Goal: Task Accomplishment & Management: Manage account settings

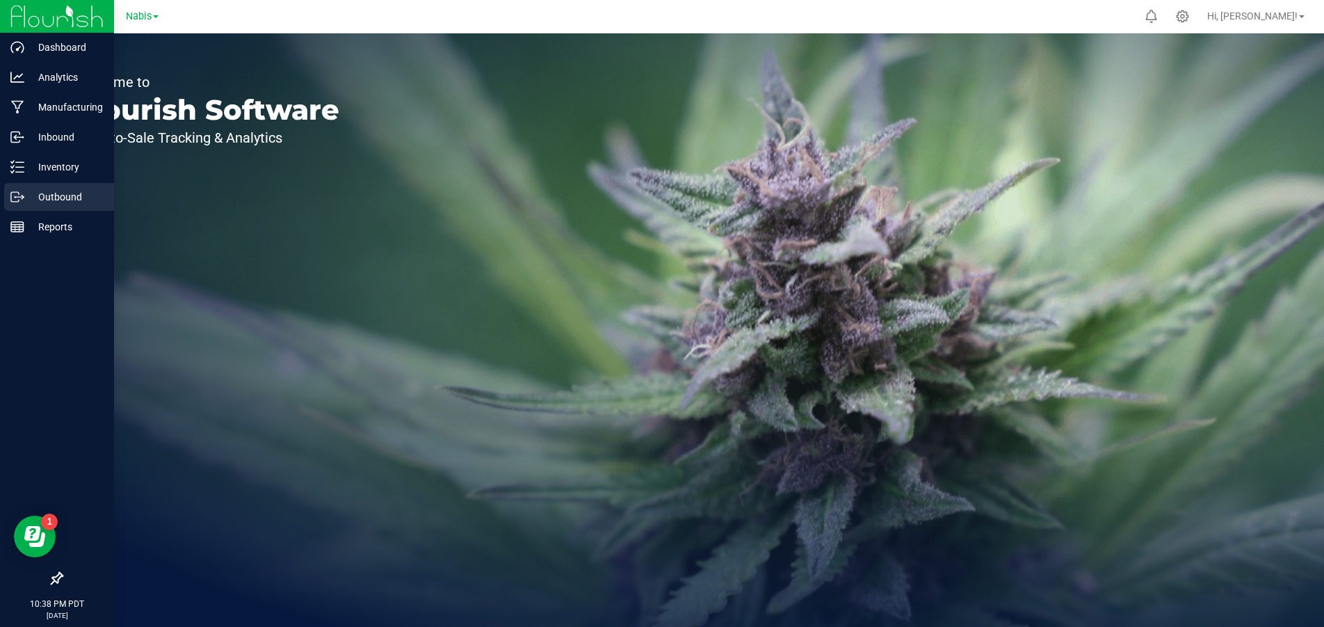
click at [45, 190] on p "Outbound" at bounding box center [65, 197] width 83 height 17
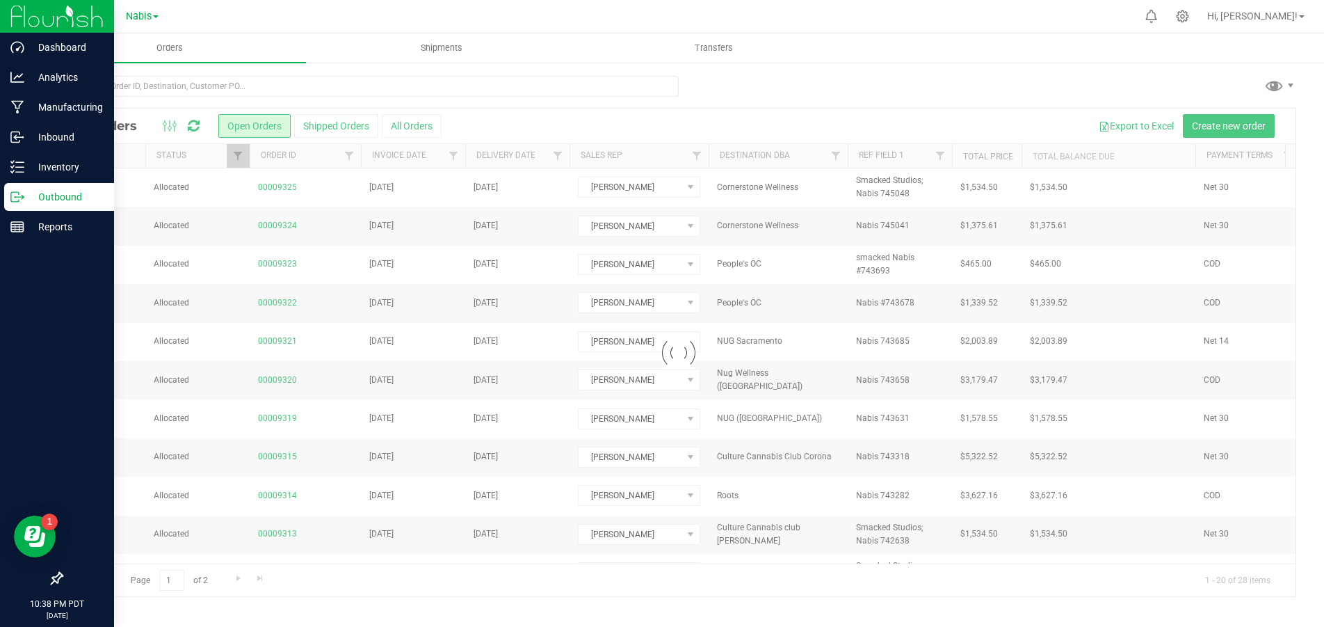
click at [55, 579] on icon at bounding box center [57, 578] width 14 height 14
click at [50, 579] on input "checkbox" at bounding box center [50, 579] width 0 height 0
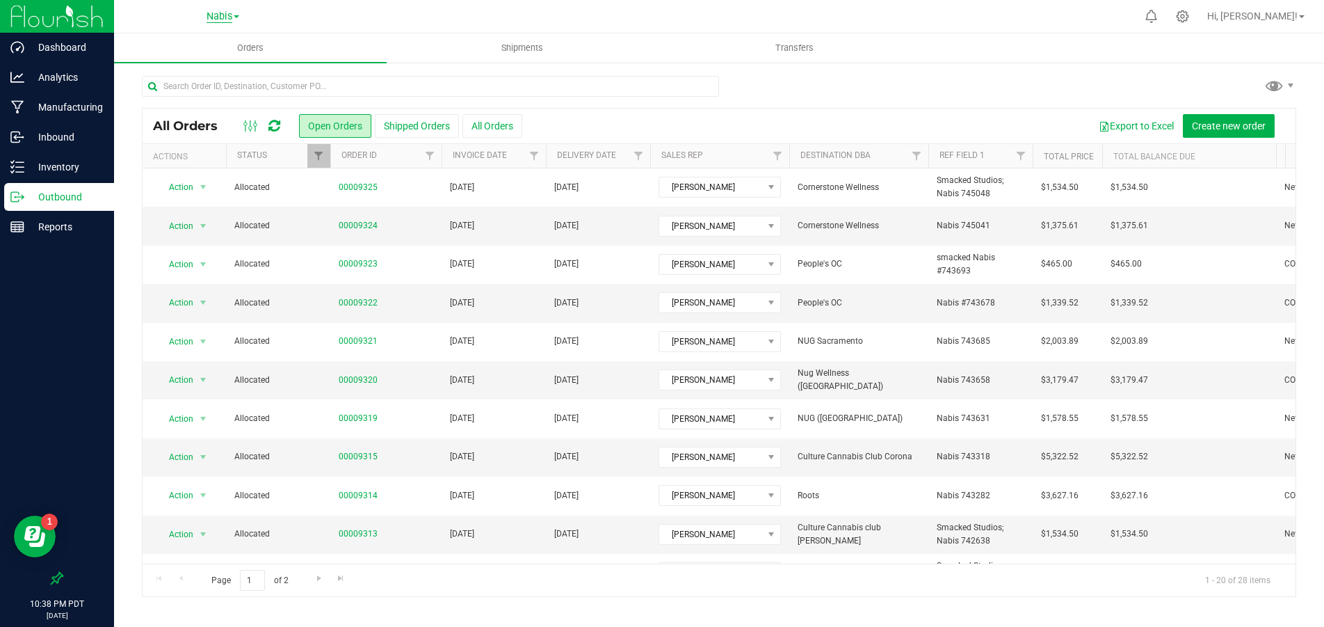
click at [227, 13] on span "Nabis" at bounding box center [220, 16] width 26 height 13
click at [912, 90] on div at bounding box center [719, 92] width 1155 height 32
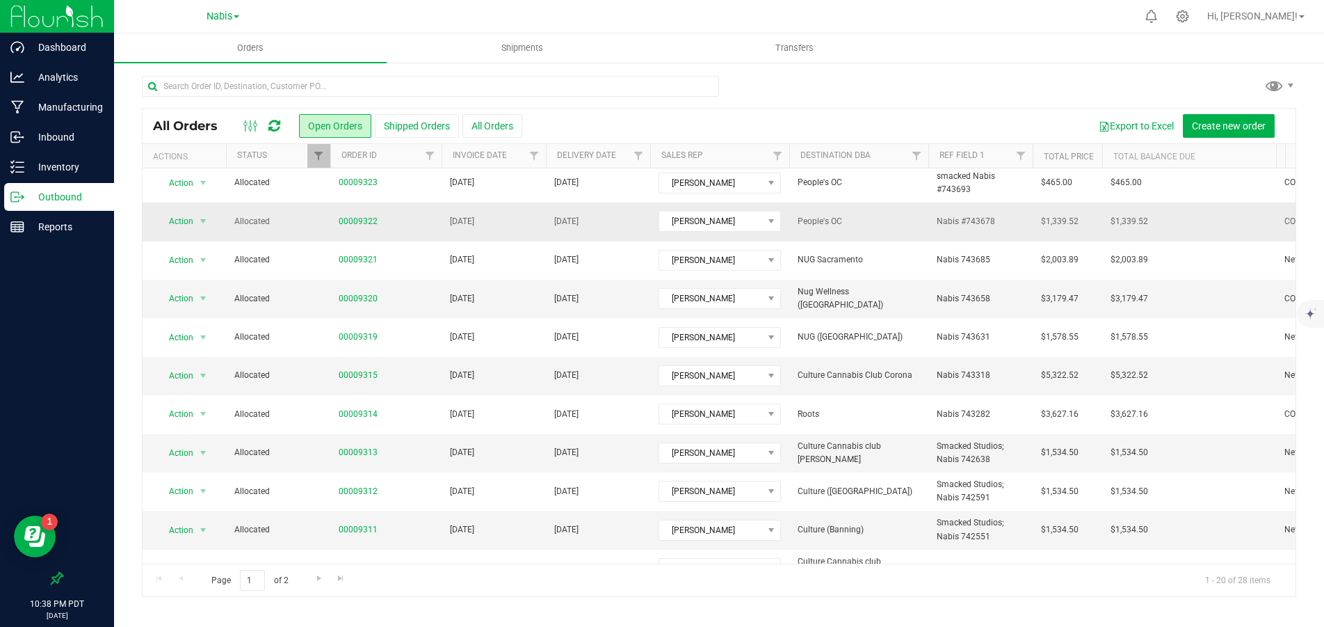
scroll to position [70, 0]
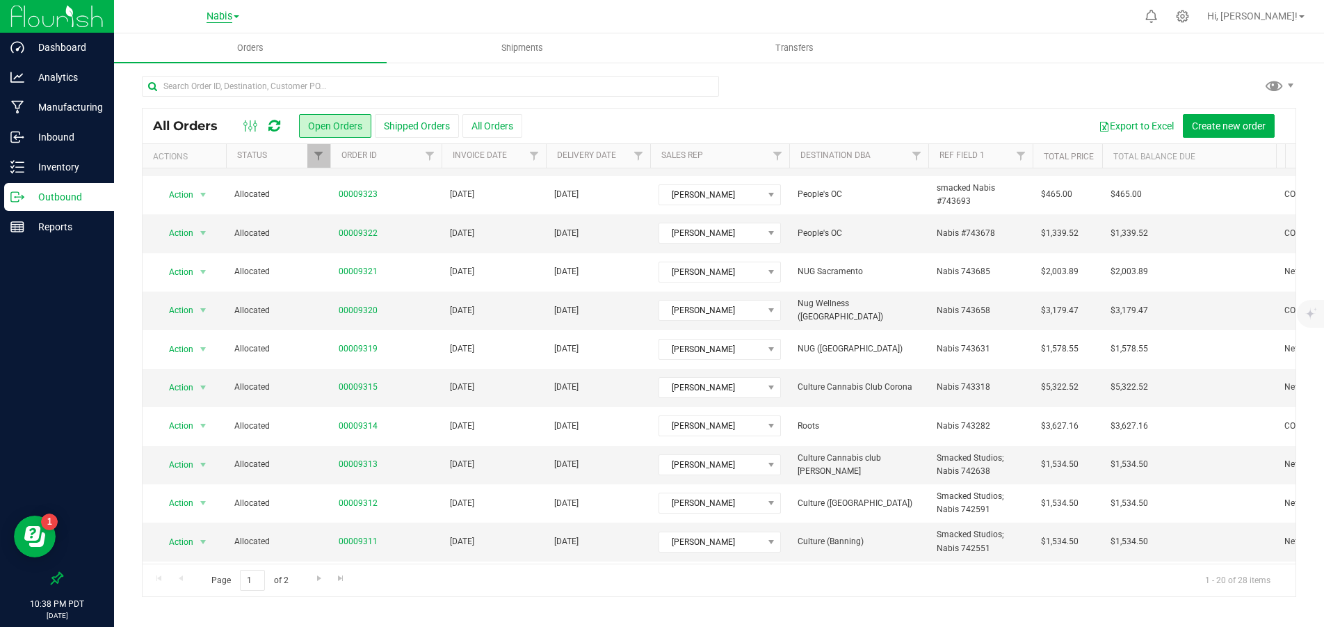
click at [230, 18] on span "Nabis" at bounding box center [220, 16] width 26 height 13
click at [231, 49] on link "MSR Supply" at bounding box center [222, 49] width 203 height 19
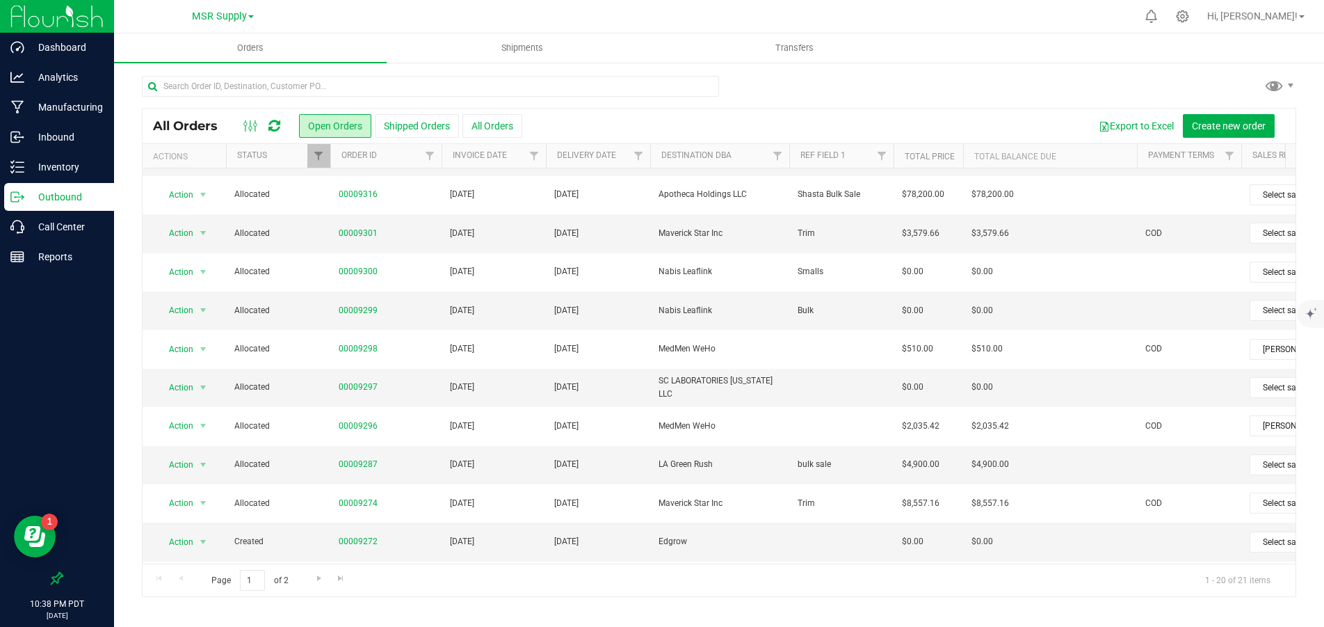
scroll to position [139, 0]
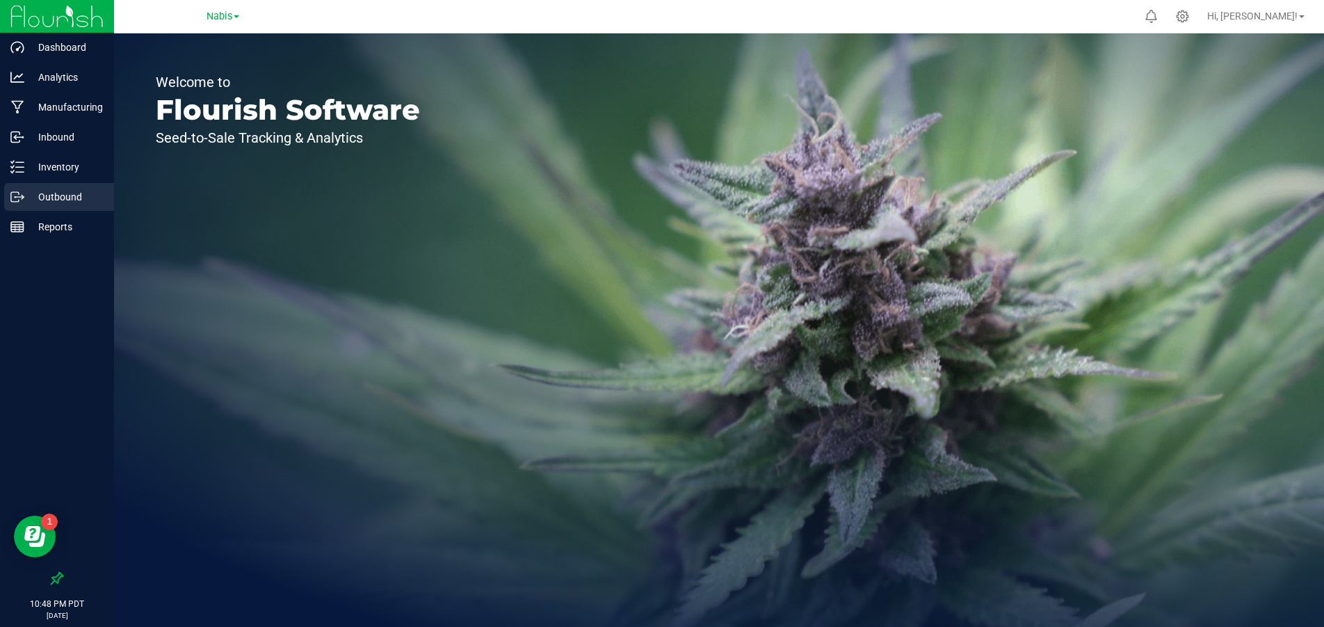
click at [71, 195] on p "Outbound" at bounding box center [65, 197] width 83 height 17
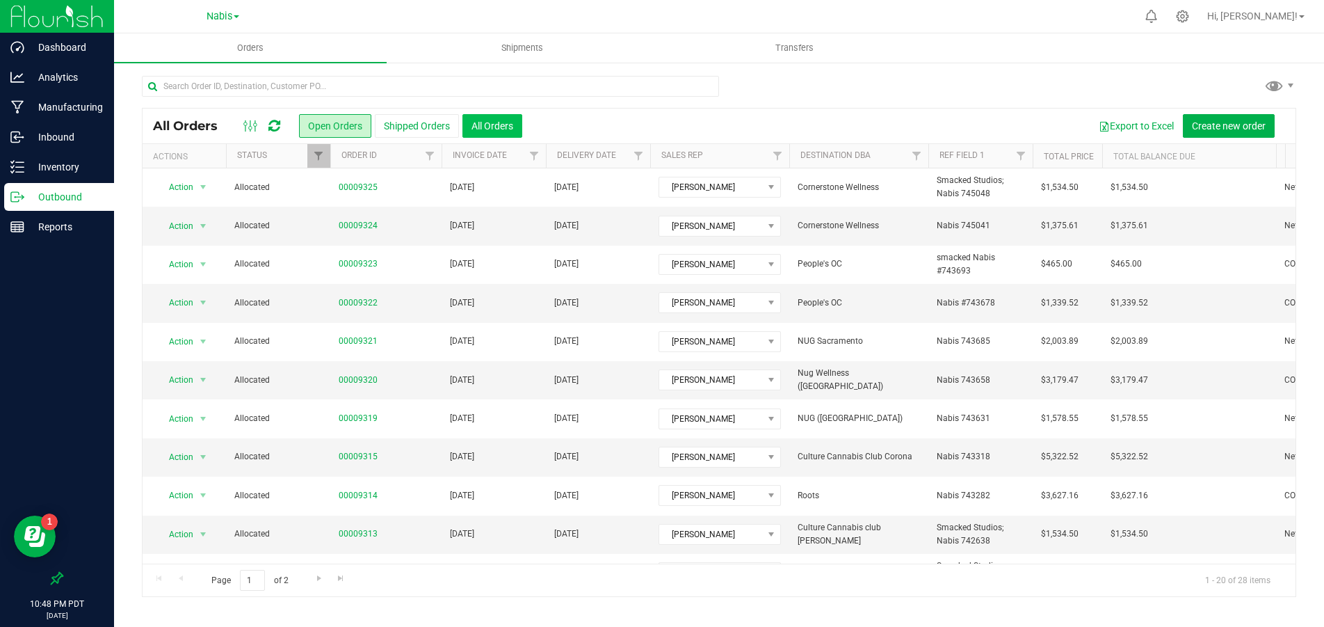
click at [508, 126] on button "All Orders" at bounding box center [493, 126] width 60 height 24
click at [228, 15] on span "Nabis" at bounding box center [220, 16] width 26 height 13
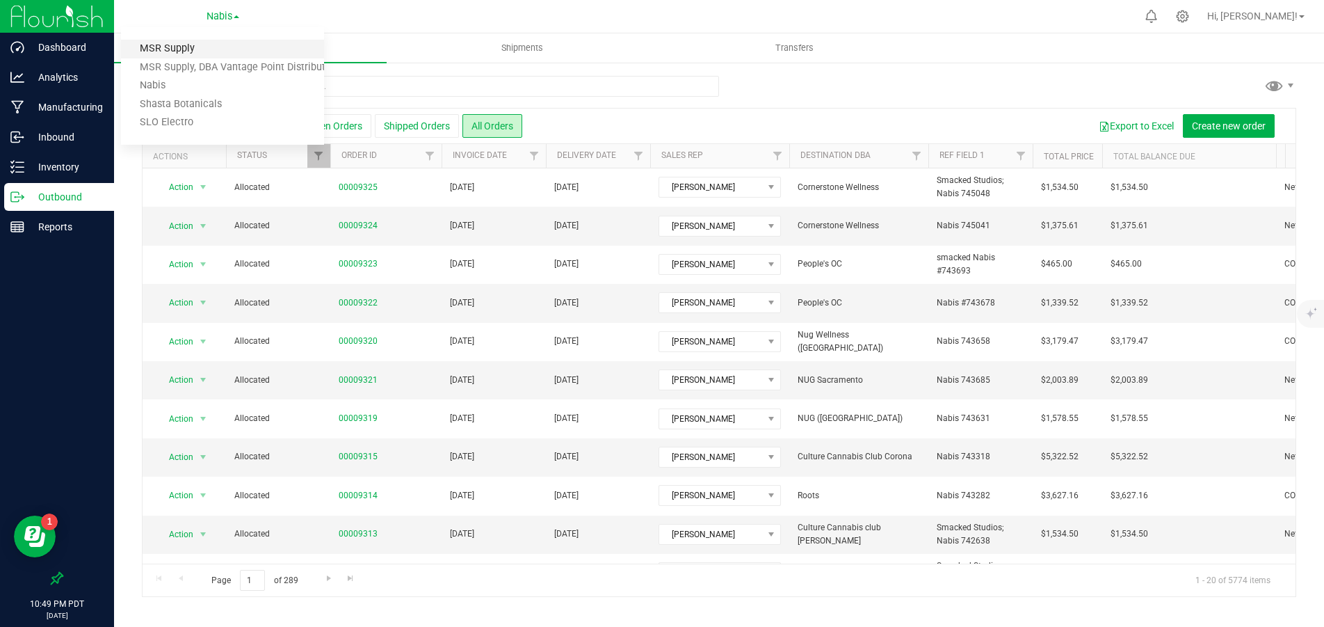
click at [218, 52] on link "MSR Supply" at bounding box center [222, 49] width 203 height 19
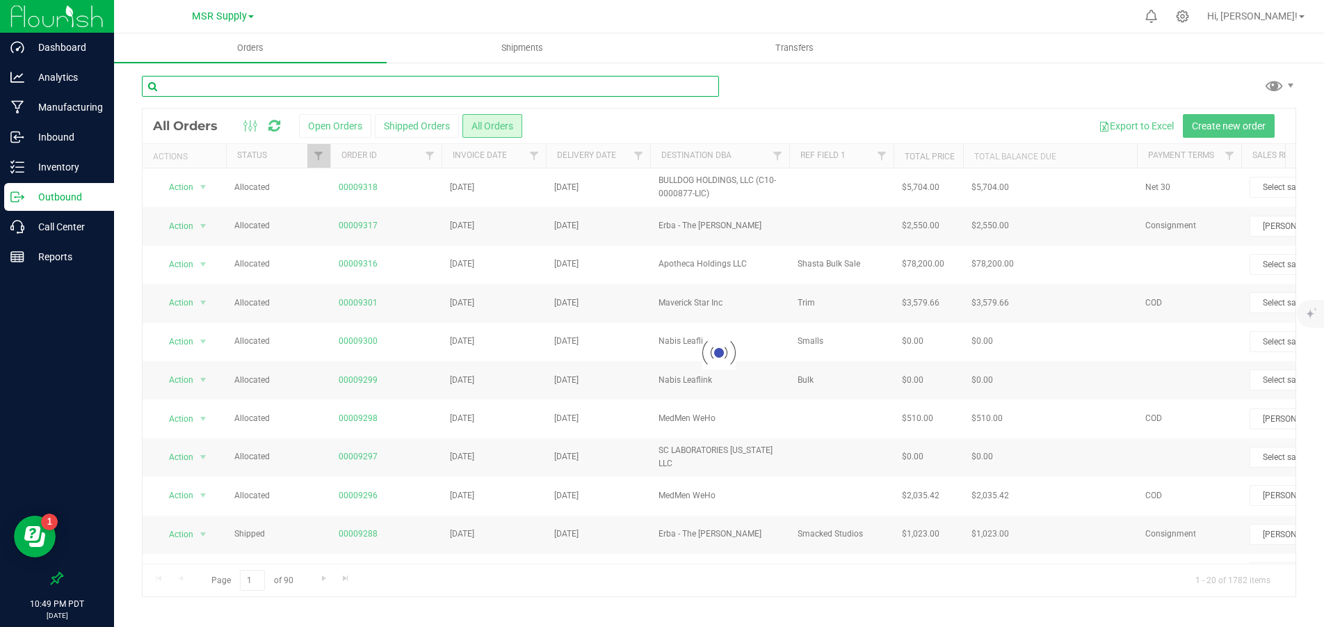
click at [255, 86] on input "text" at bounding box center [430, 86] width 577 height 21
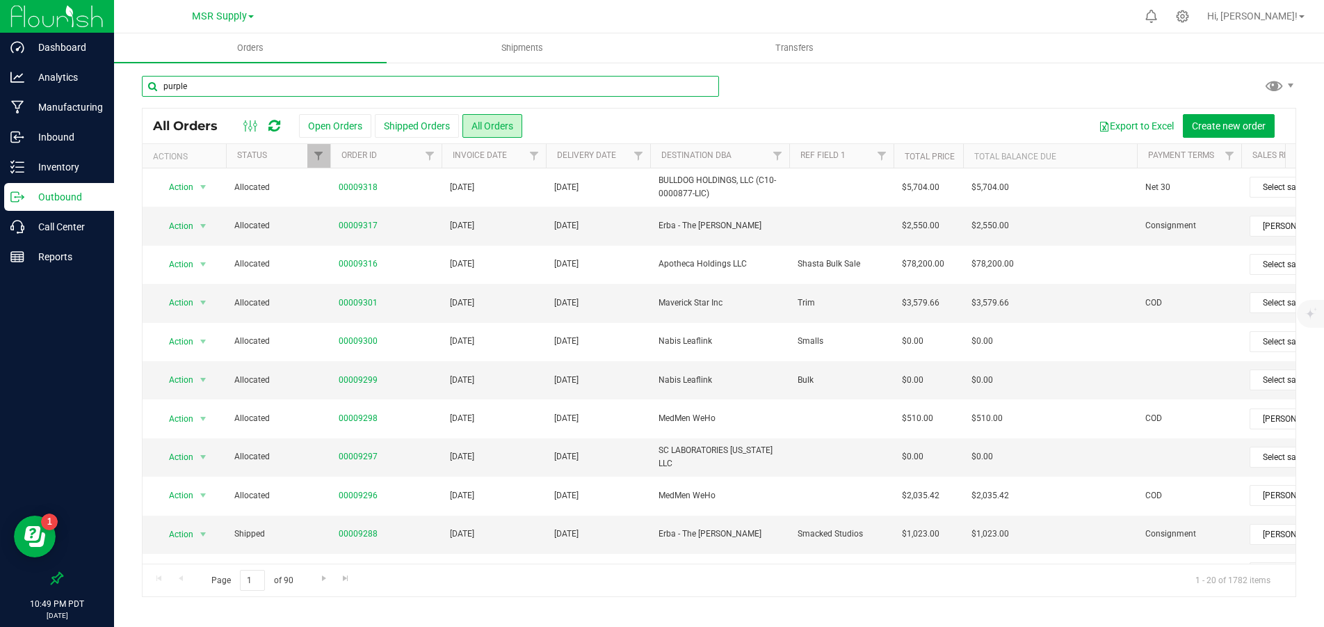
type input "purple"
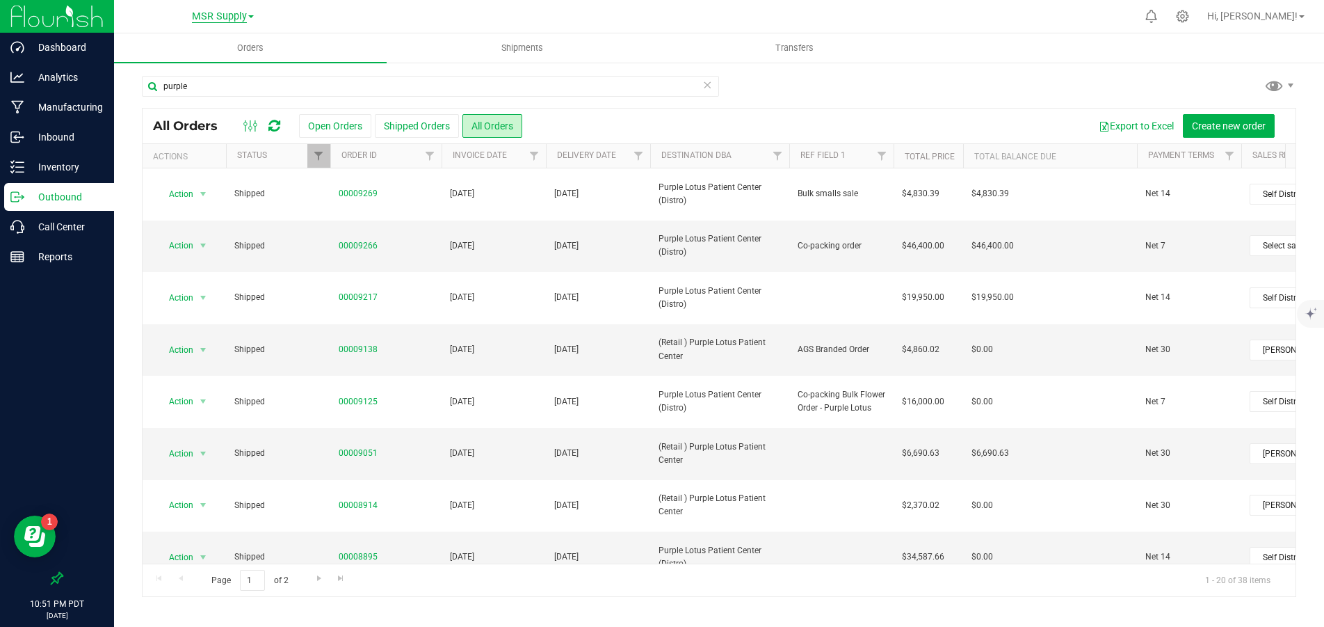
click at [200, 15] on span "MSR Supply" at bounding box center [219, 16] width 55 height 13
click at [200, 85] on link "Nabis" at bounding box center [222, 86] width 203 height 19
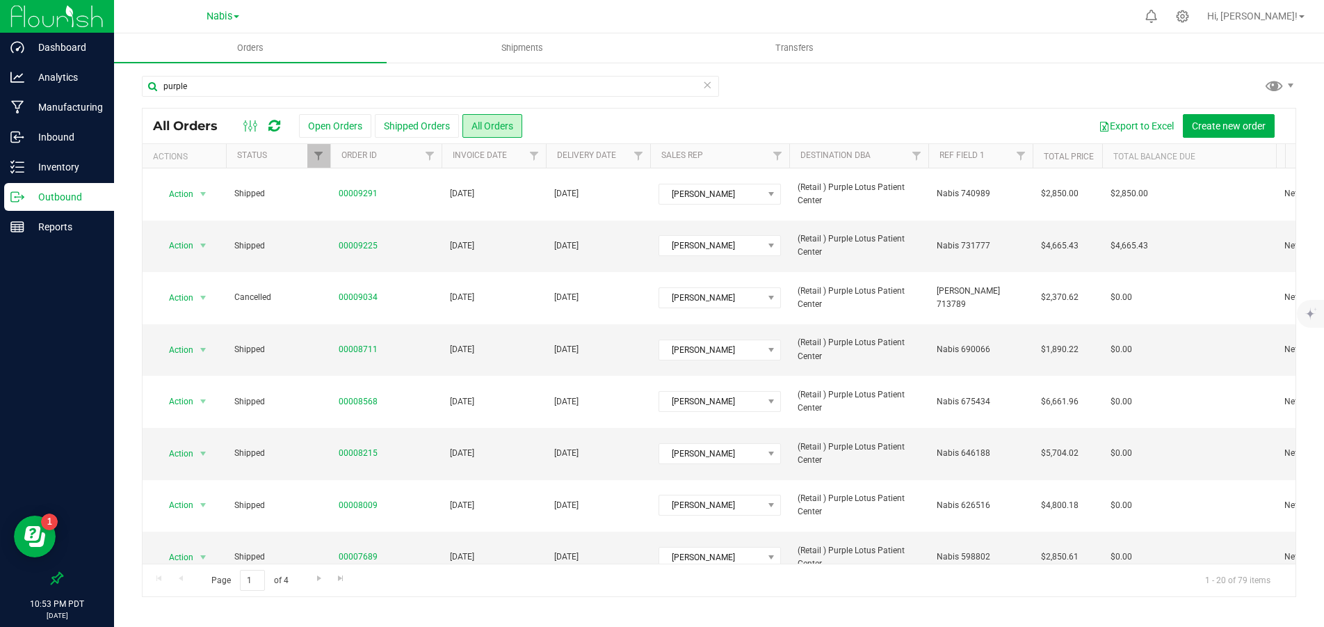
click at [233, 18] on link "Nabis" at bounding box center [223, 15] width 33 height 13
click at [232, 52] on link "MSR Supply" at bounding box center [222, 49] width 203 height 19
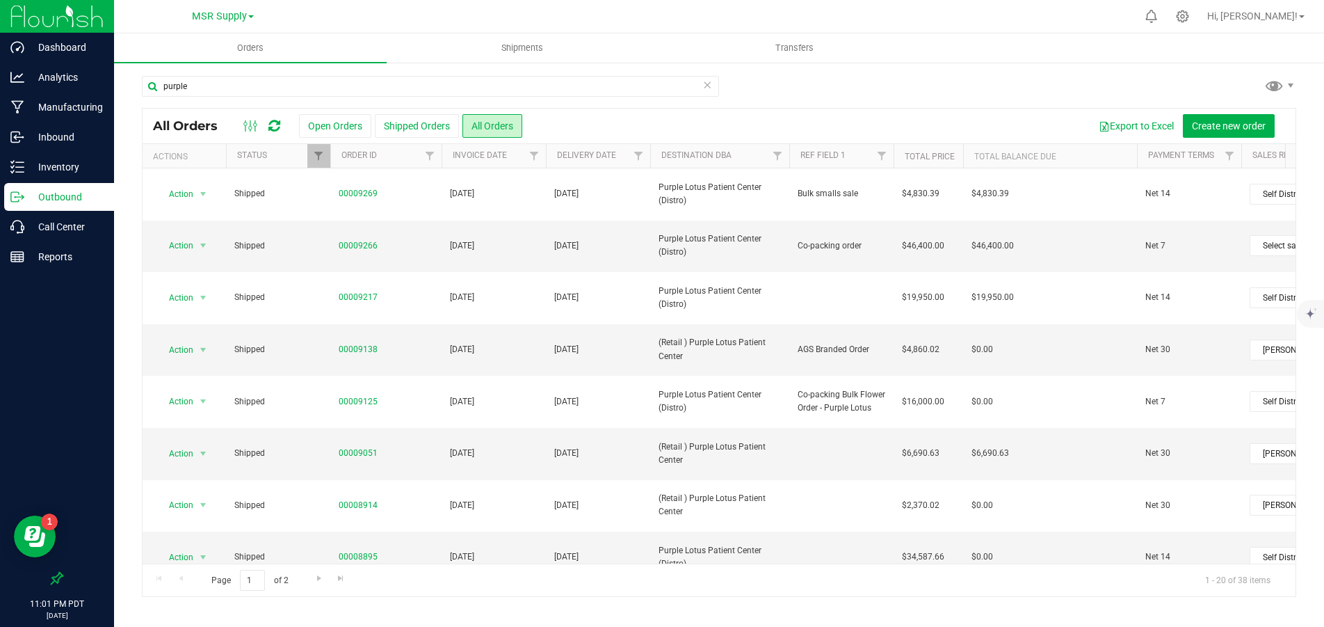
click at [278, 122] on icon at bounding box center [275, 126] width 12 height 14
click at [233, 16] on span "MSR Supply" at bounding box center [219, 16] width 55 height 13
click at [209, 87] on link "Nabis" at bounding box center [222, 86] width 203 height 19
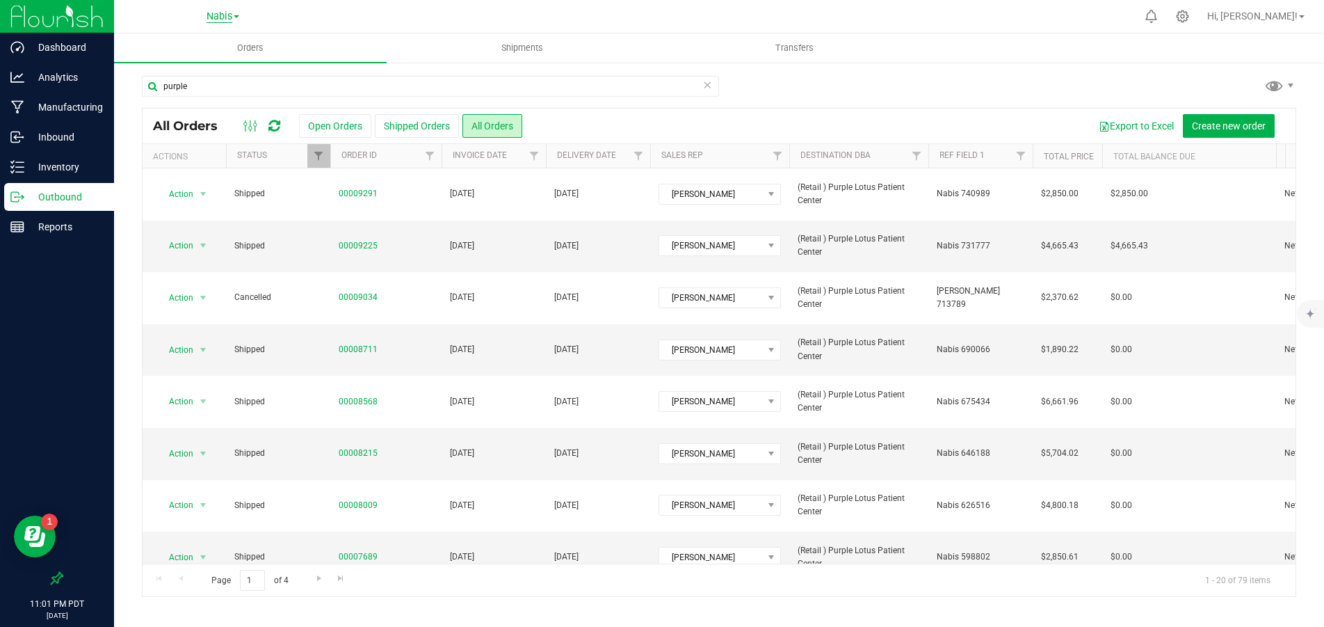
click at [219, 14] on span "Nabis" at bounding box center [220, 16] width 26 height 13
click at [211, 84] on link "Nabis" at bounding box center [222, 86] width 203 height 19
click at [231, 17] on span "Nabis" at bounding box center [220, 16] width 26 height 13
click at [219, 49] on link "MSR Supply" at bounding box center [222, 49] width 203 height 19
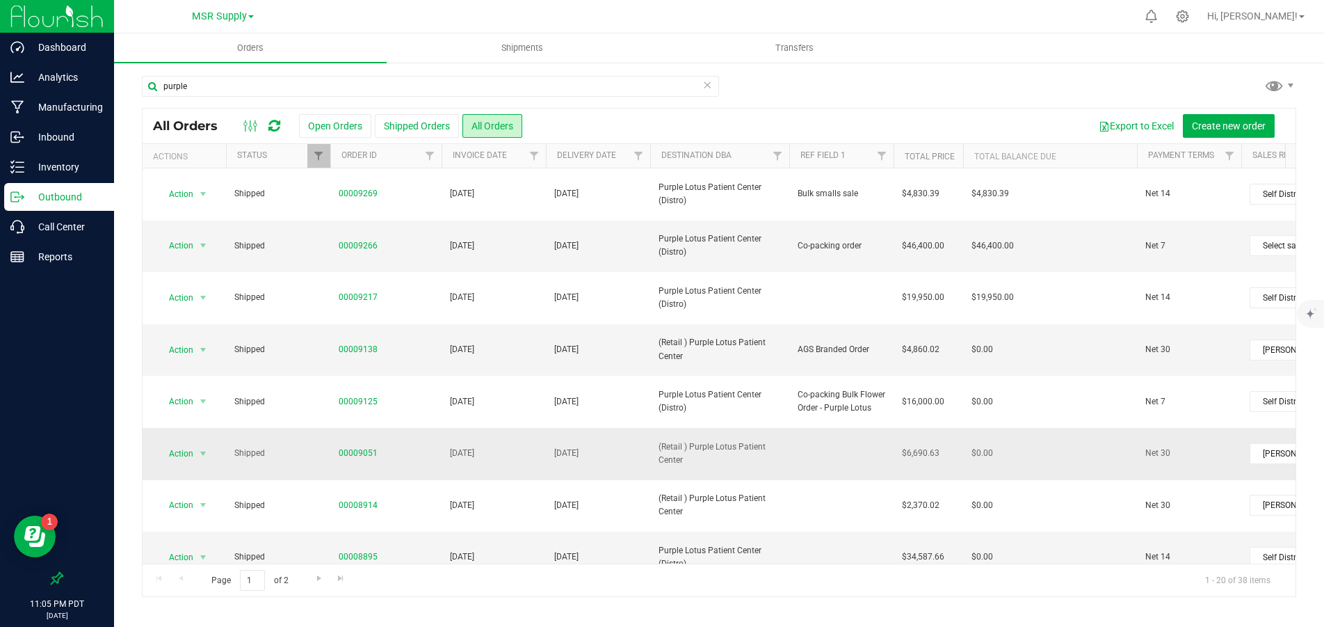
drag, startPoint x: 362, startPoint y: 378, endPoint x: 424, endPoint y: 386, distance: 62.5
click at [424, 447] on span "00009051" at bounding box center [386, 453] width 95 height 13
click at [277, 123] on icon at bounding box center [275, 126] width 12 height 14
click at [272, 127] on icon at bounding box center [275, 126] width 12 height 14
click at [230, 19] on span "MSR Supply" at bounding box center [219, 16] width 55 height 13
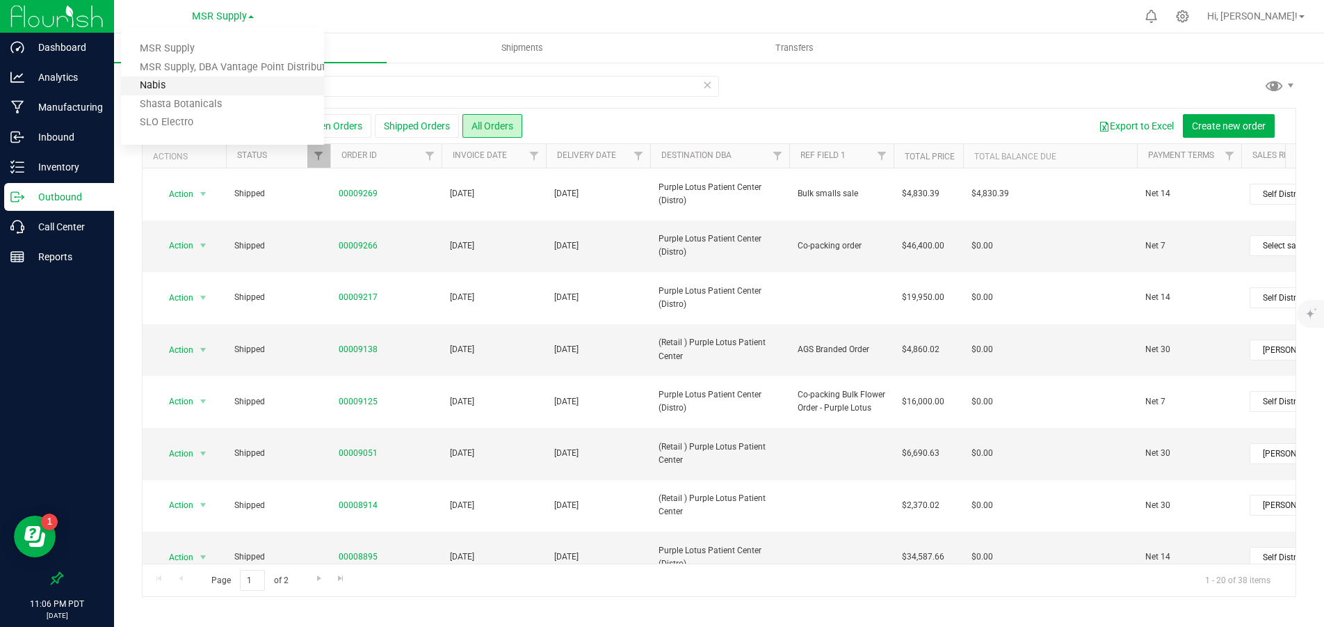
click at [210, 86] on link "Nabis" at bounding box center [222, 86] width 203 height 19
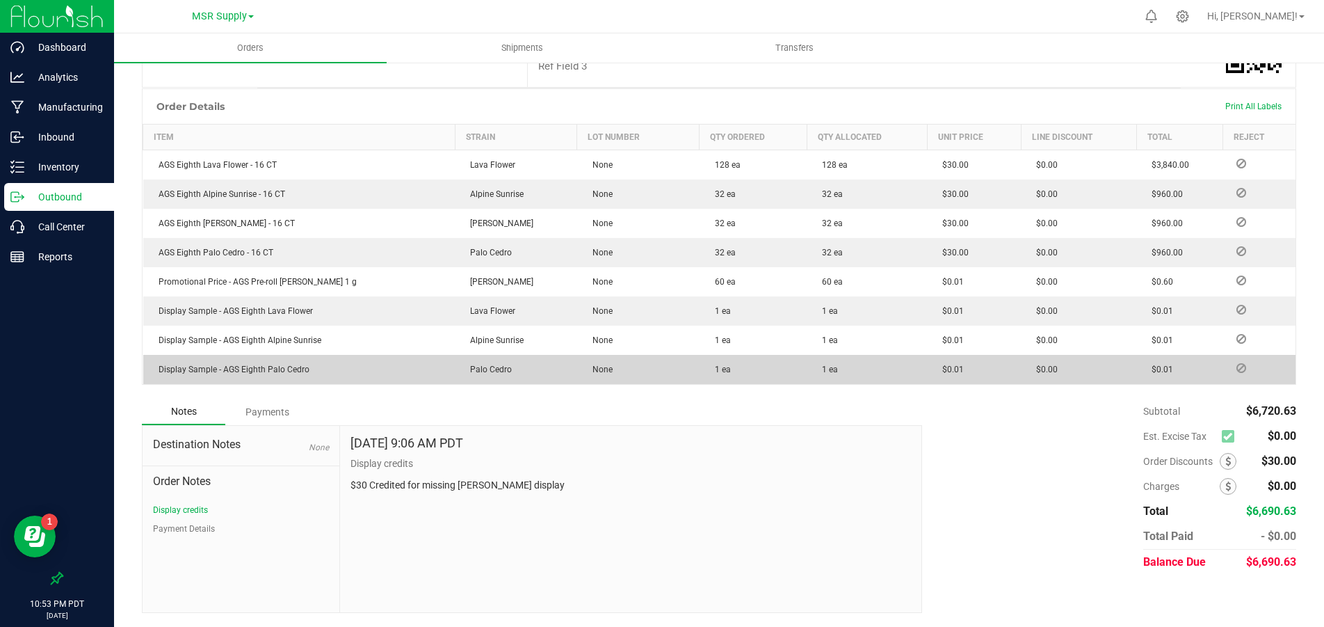
click at [262, 412] on div "Payments" at bounding box center [266, 411] width 83 height 25
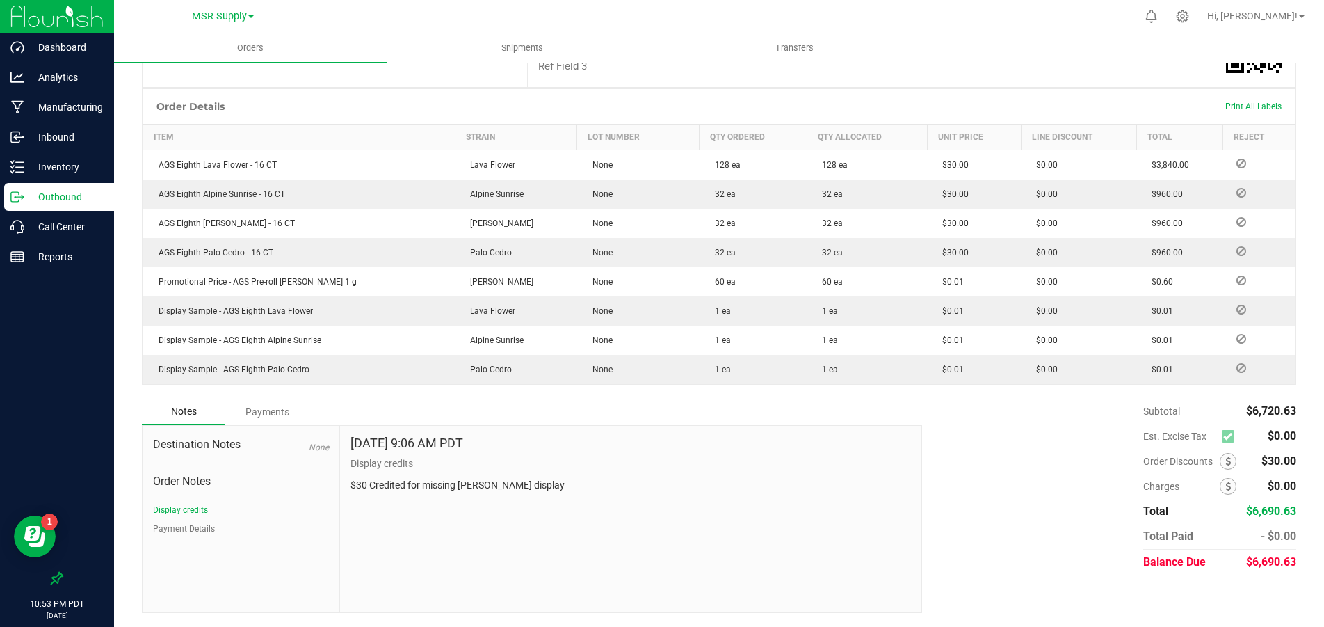
scroll to position [298, 0]
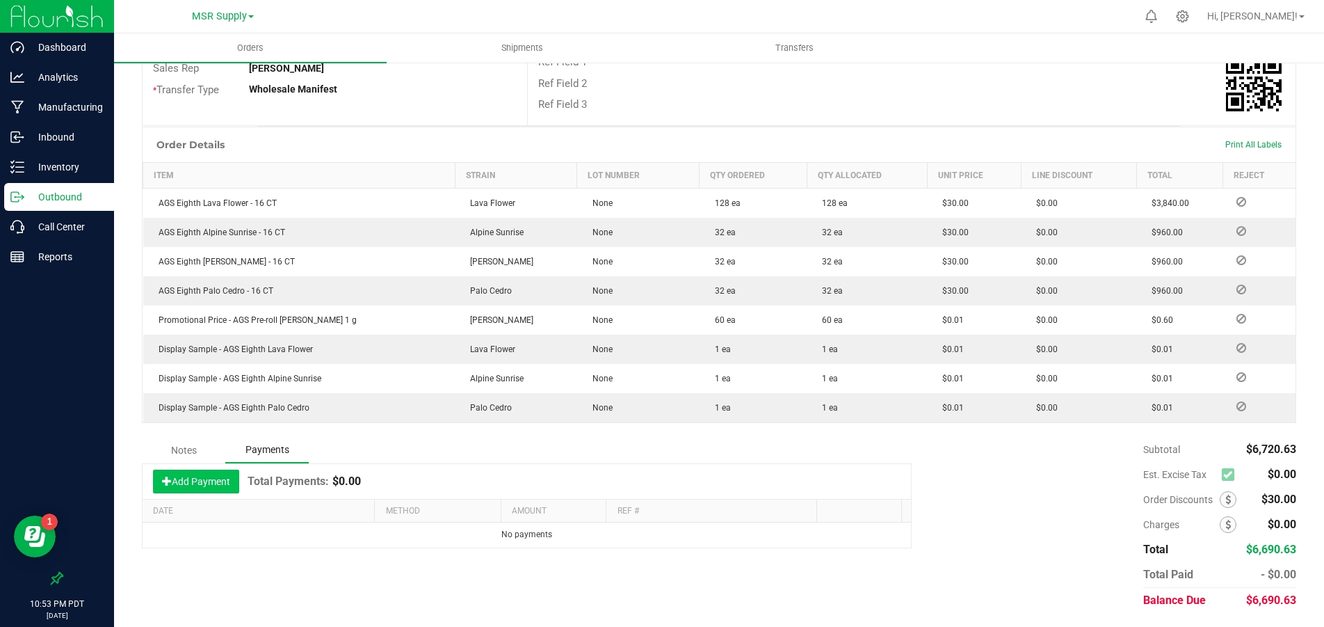
click at [210, 489] on button "Add Payment" at bounding box center [196, 482] width 86 height 24
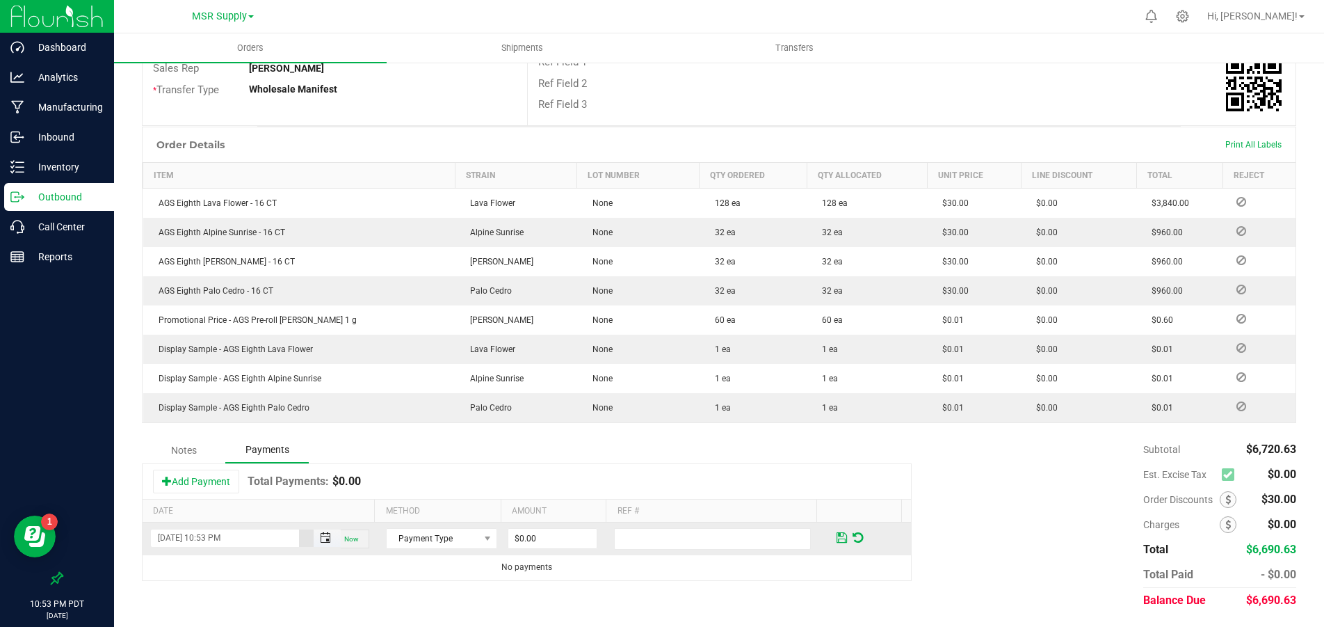
click at [314, 536] on span "Toggle popup" at bounding box center [326, 537] width 24 height 11
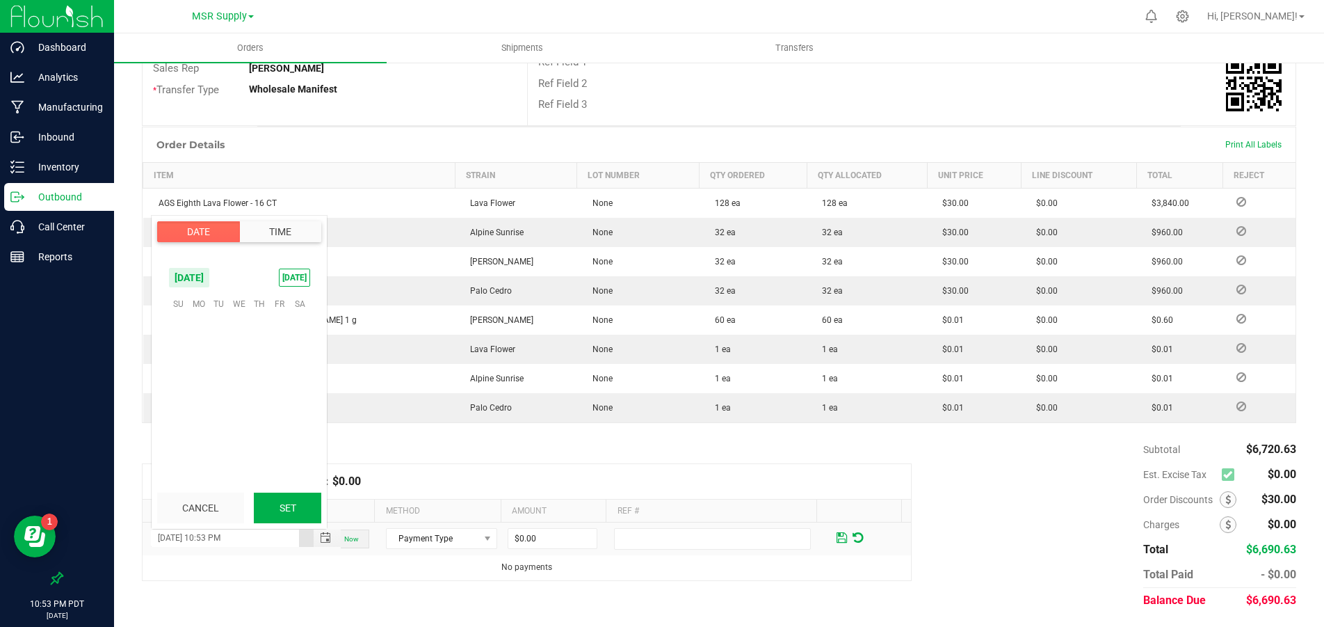
scroll to position [19, 0]
click at [237, 384] on span "20" at bounding box center [239, 389] width 20 height 22
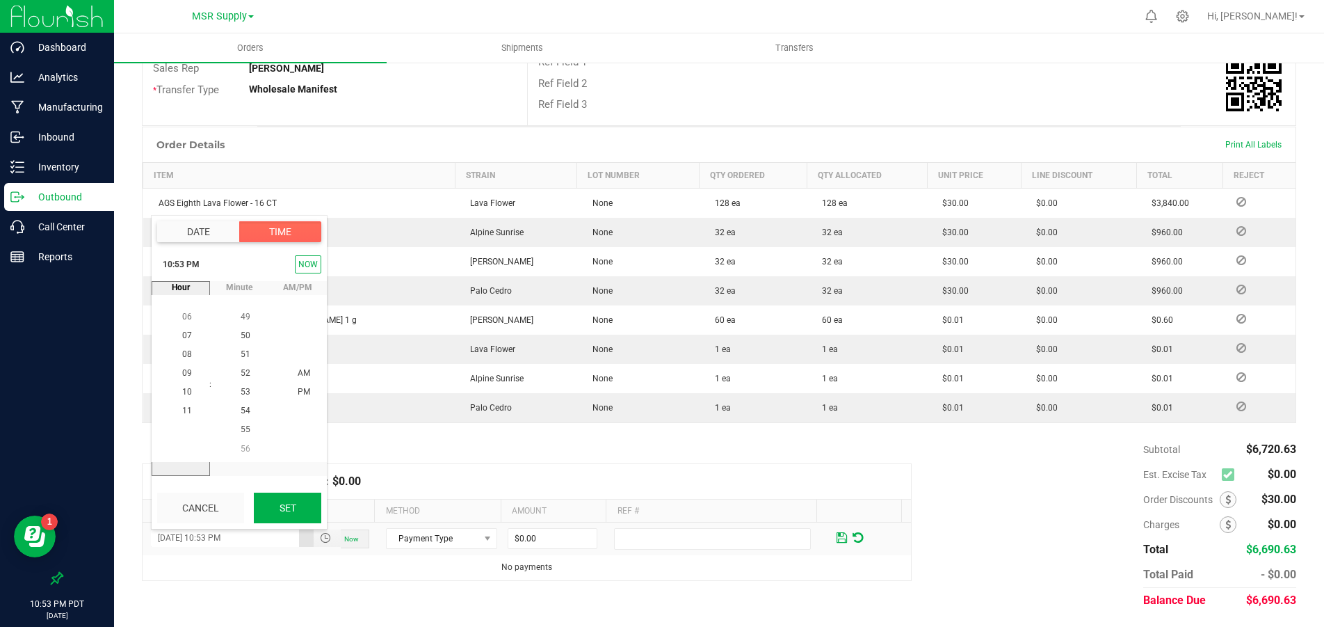
click at [273, 503] on button "Set" at bounding box center [287, 507] width 67 height 31
type input "08/20/2025 10:53 PM"
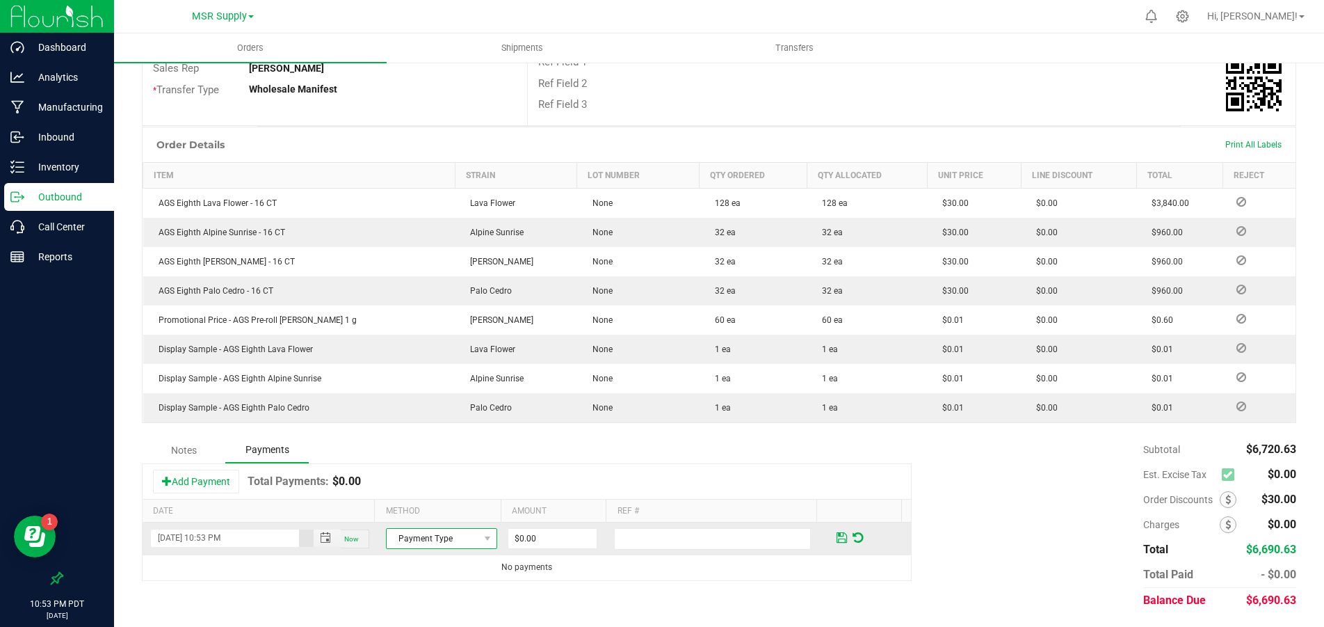
click at [442, 543] on span "Payment Type" at bounding box center [433, 538] width 93 height 19
click at [432, 479] on li "ACH & Bank Transfer" at bounding box center [434, 476] width 107 height 19
click at [561, 535] on input "0" at bounding box center [552, 538] width 88 height 19
type input "$6,690.63"
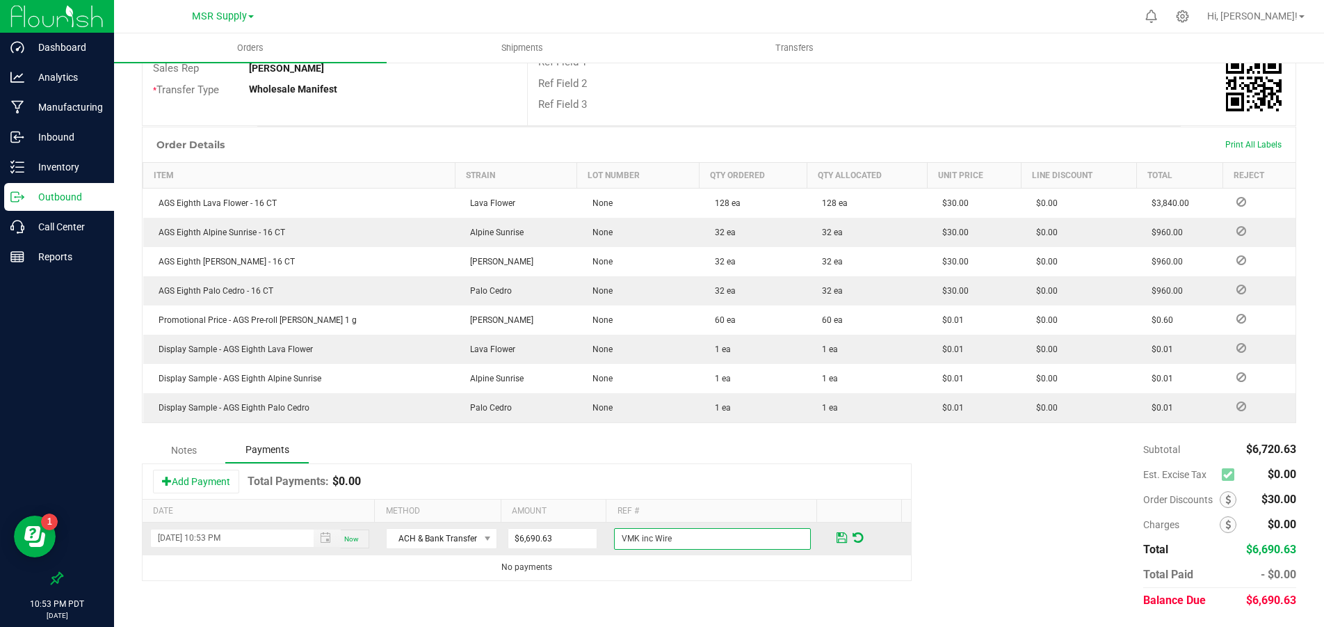
click at [633, 536] on input "VMK inc Wire" at bounding box center [712, 539] width 197 height 22
click at [729, 534] on input "VMK Inc Wire" at bounding box center [712, 539] width 197 height 22
type input "VMK Inc Wire of $6702.23"
click at [837, 536] on span at bounding box center [842, 537] width 10 height 13
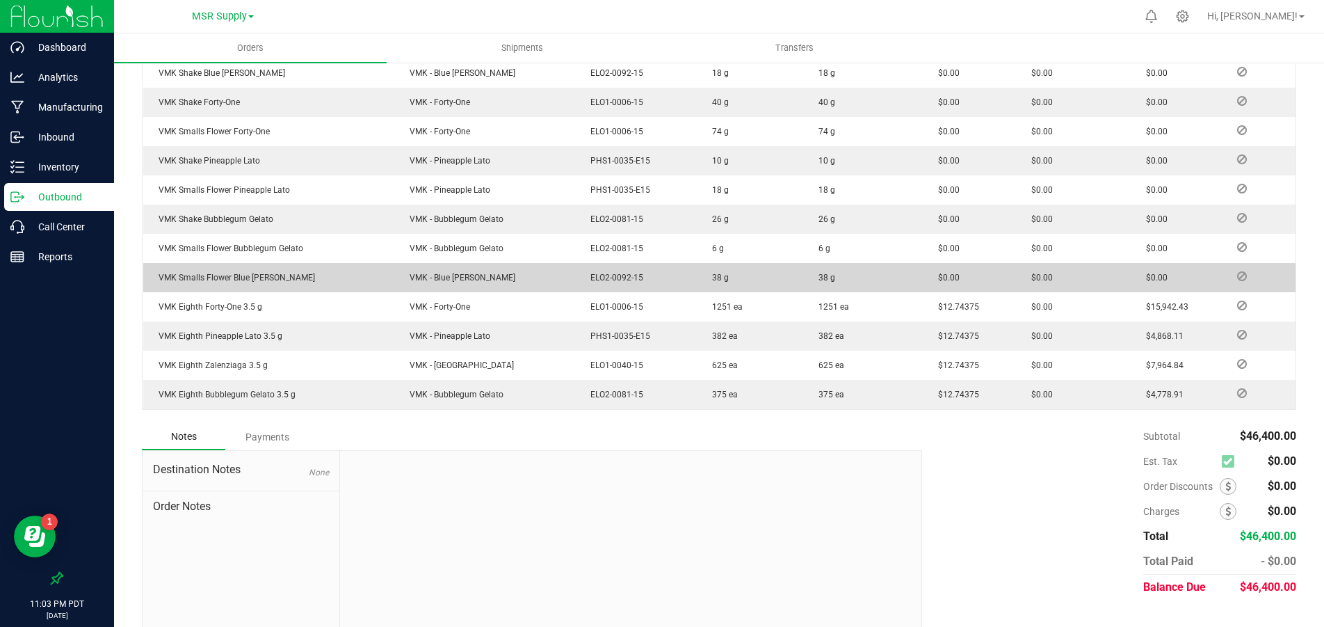
scroll to position [629, 0]
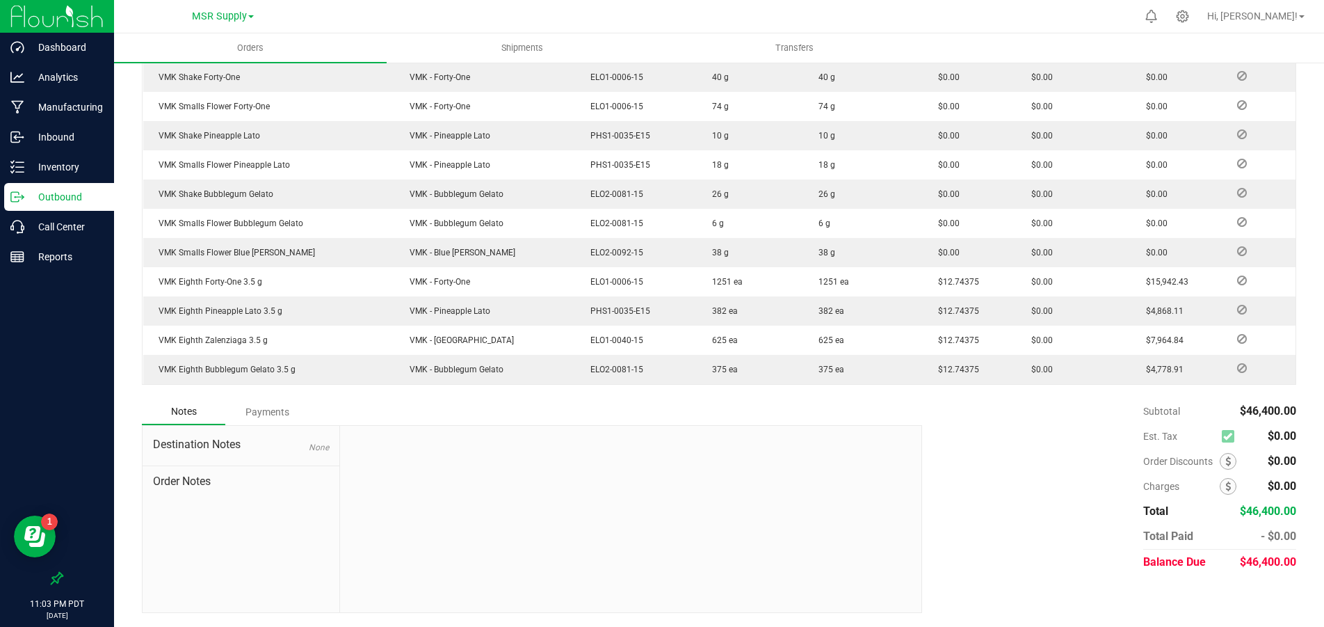
click at [266, 411] on div "Payments" at bounding box center [266, 411] width 83 height 25
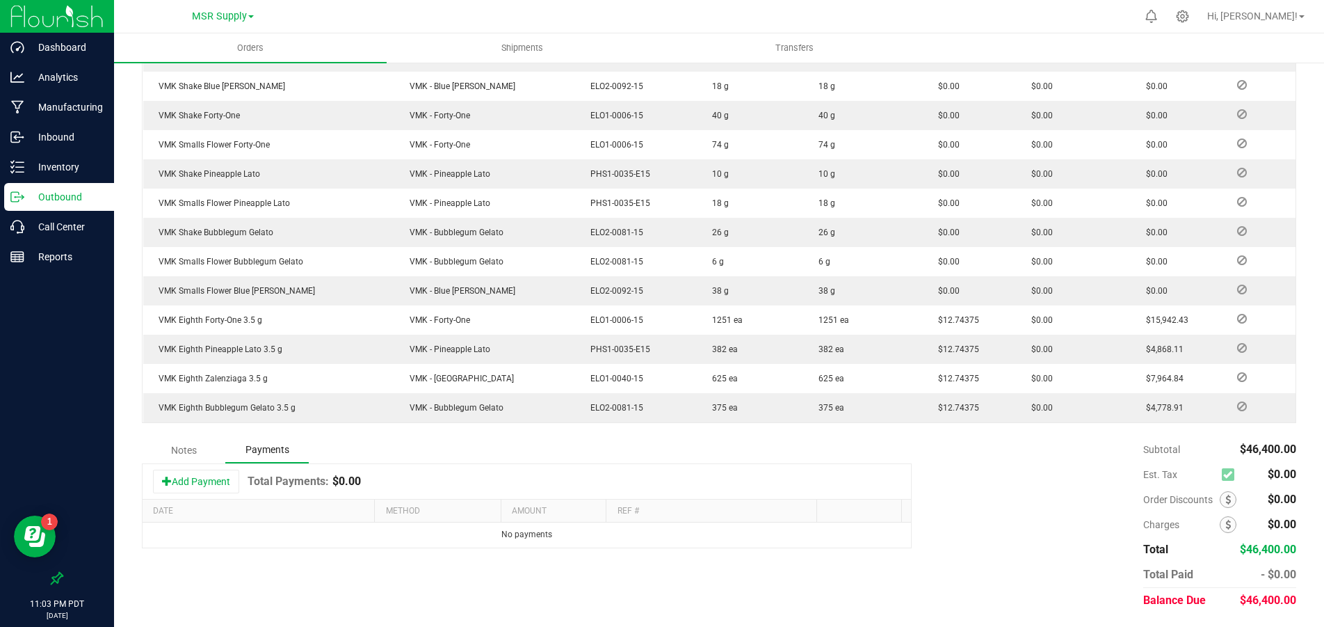
scroll to position [591, 0]
click at [225, 482] on button "Add Payment" at bounding box center [196, 482] width 86 height 24
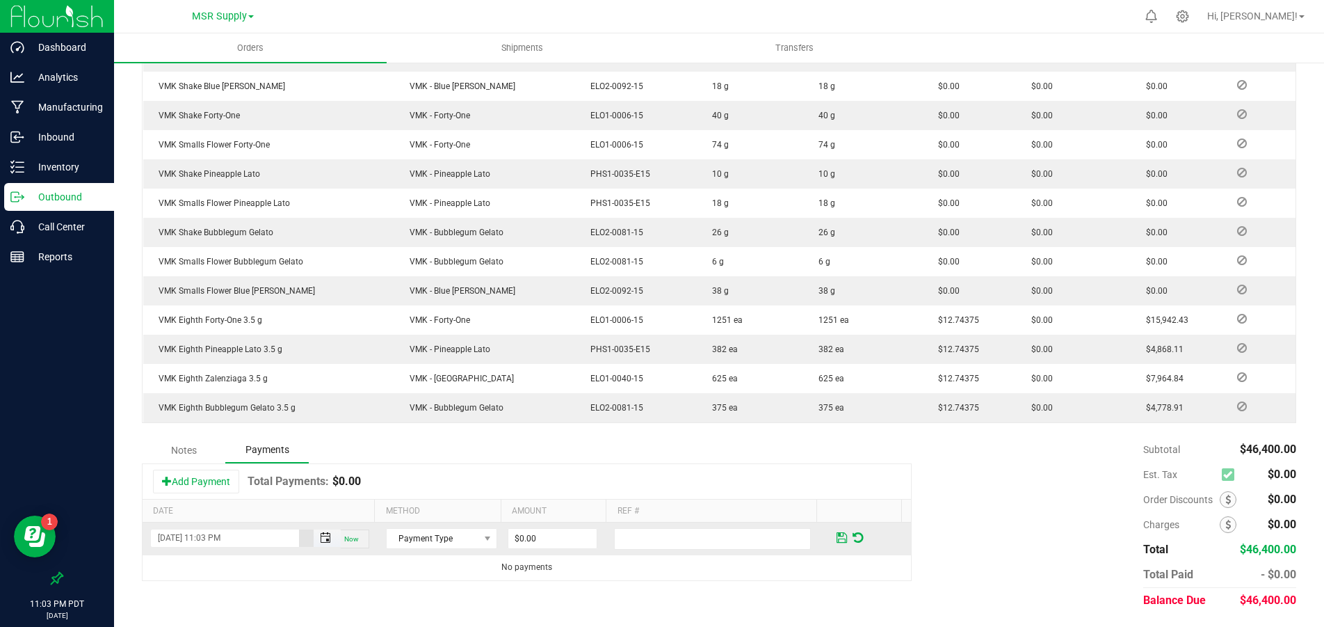
click at [320, 535] on span "Toggle popup" at bounding box center [325, 537] width 11 height 11
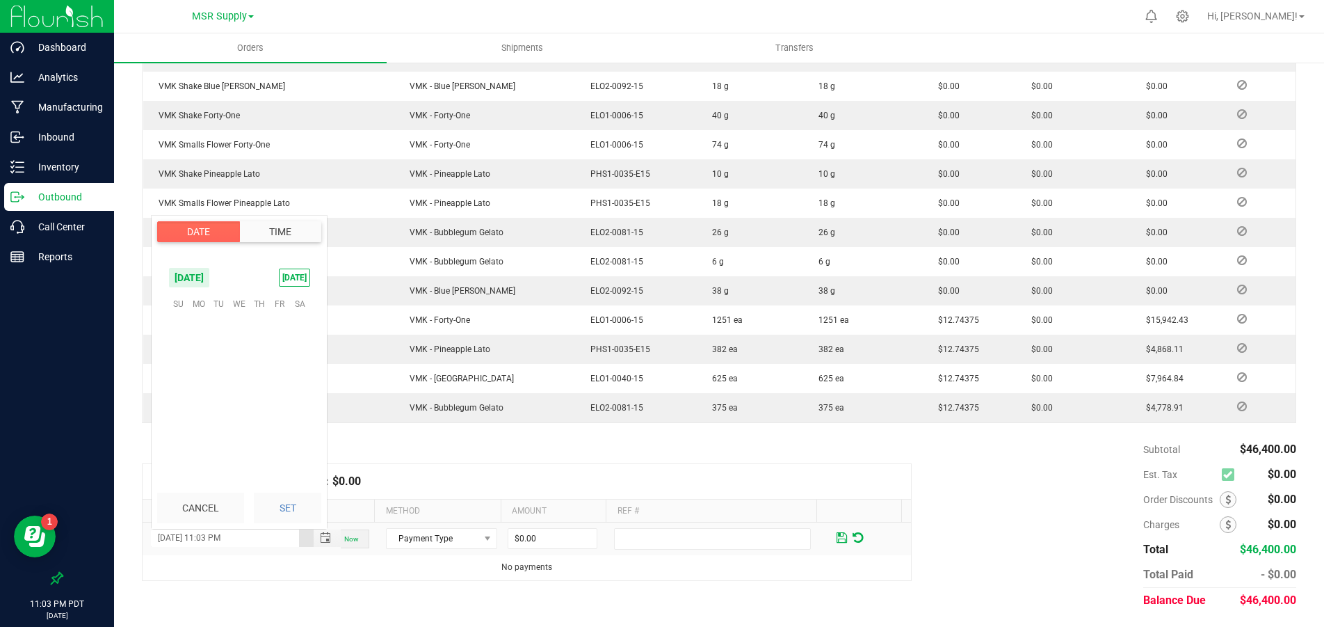
scroll to position [19, 0]
click at [218, 408] on span "26" at bounding box center [219, 411] width 20 height 22
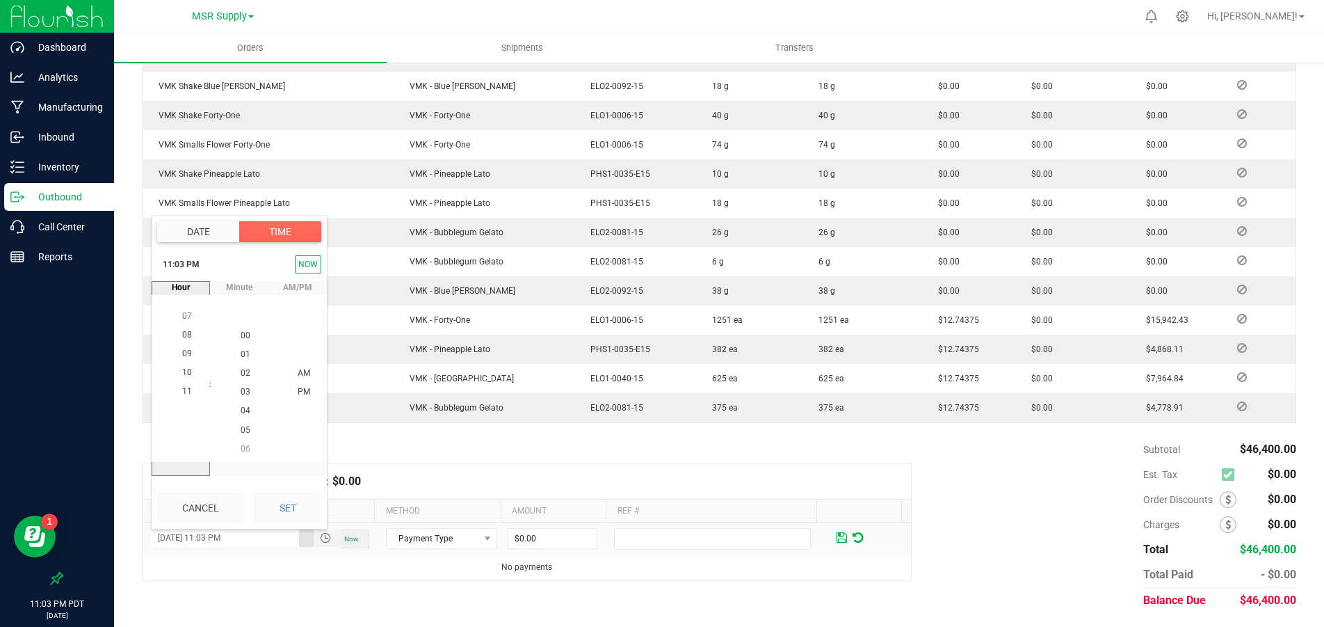
click at [283, 502] on button "Set" at bounding box center [287, 507] width 67 height 31
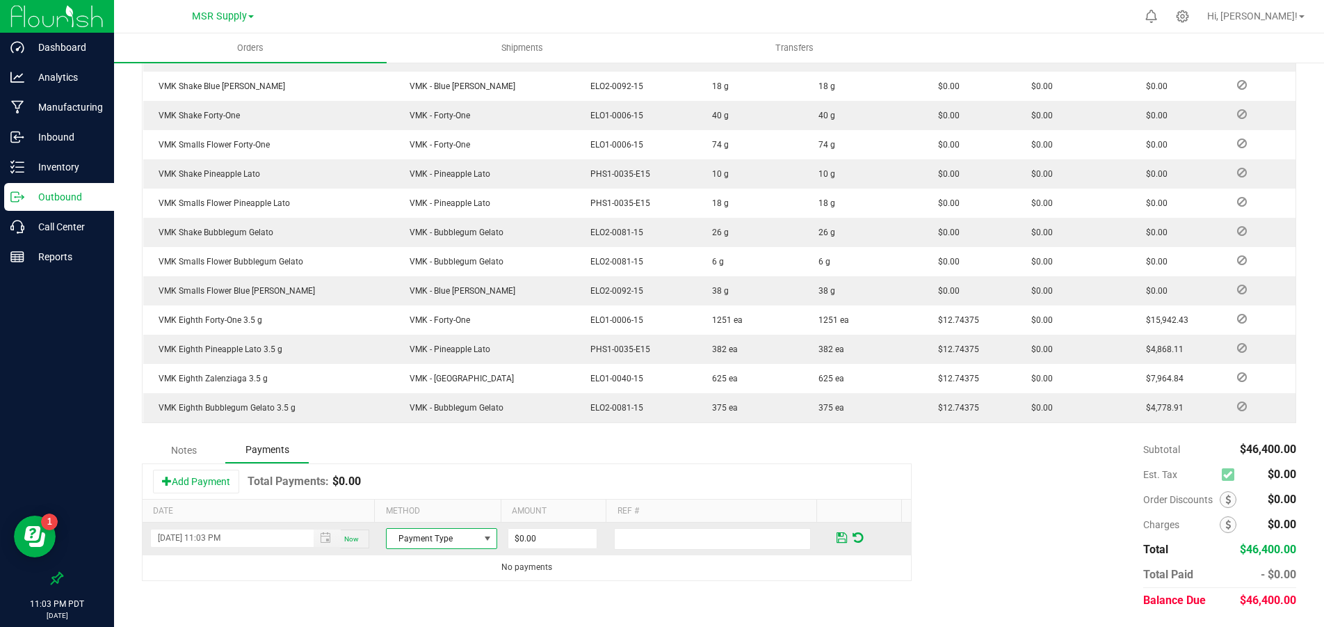
click at [406, 533] on span "Payment Type" at bounding box center [433, 538] width 93 height 19
click at [416, 479] on li "ACH & Bank Transfer" at bounding box center [434, 476] width 107 height 19
type input "$46,400.00"
type input "E"
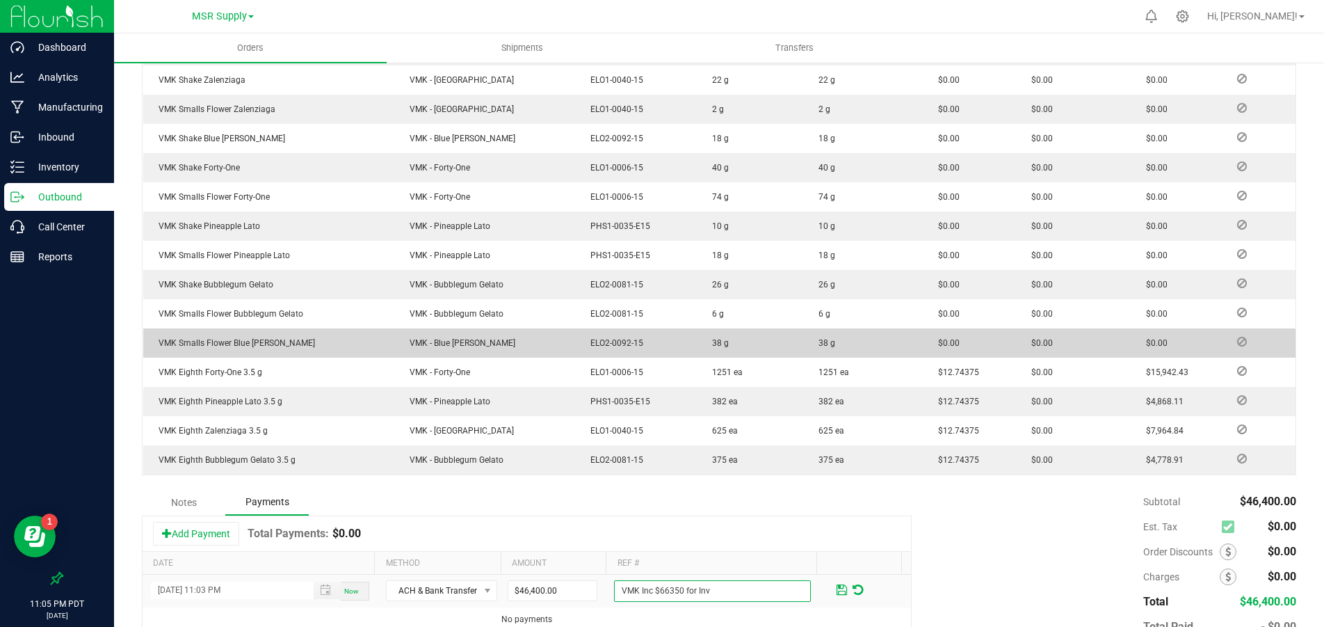
scroll to position [591, 0]
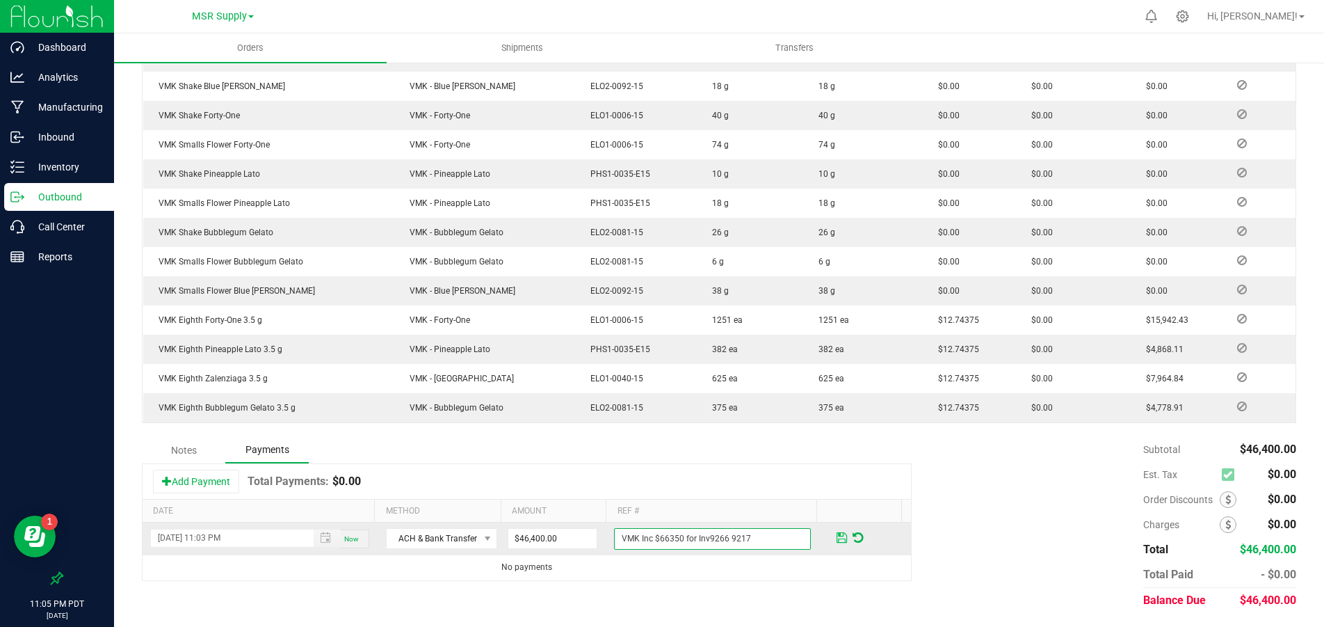
type input "VMK Inc $66350 for Inv9266 9217"
click at [837, 536] on span at bounding box center [842, 537] width 10 height 13
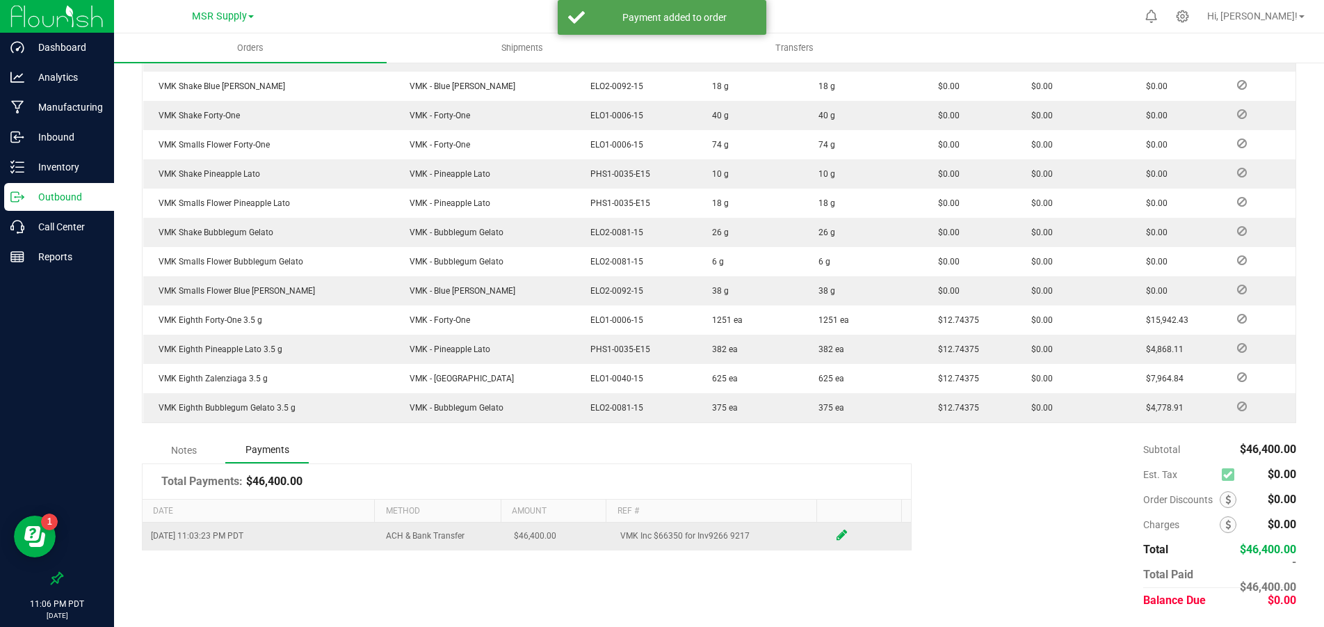
drag, startPoint x: 746, startPoint y: 534, endPoint x: 611, endPoint y: 540, distance: 135.1
click at [612, 540] on td "VMK Inc $66350 for Inv9266 9217" at bounding box center [719, 535] width 214 height 26
copy td "VMK Inc $66350 for Inv9266 9217"
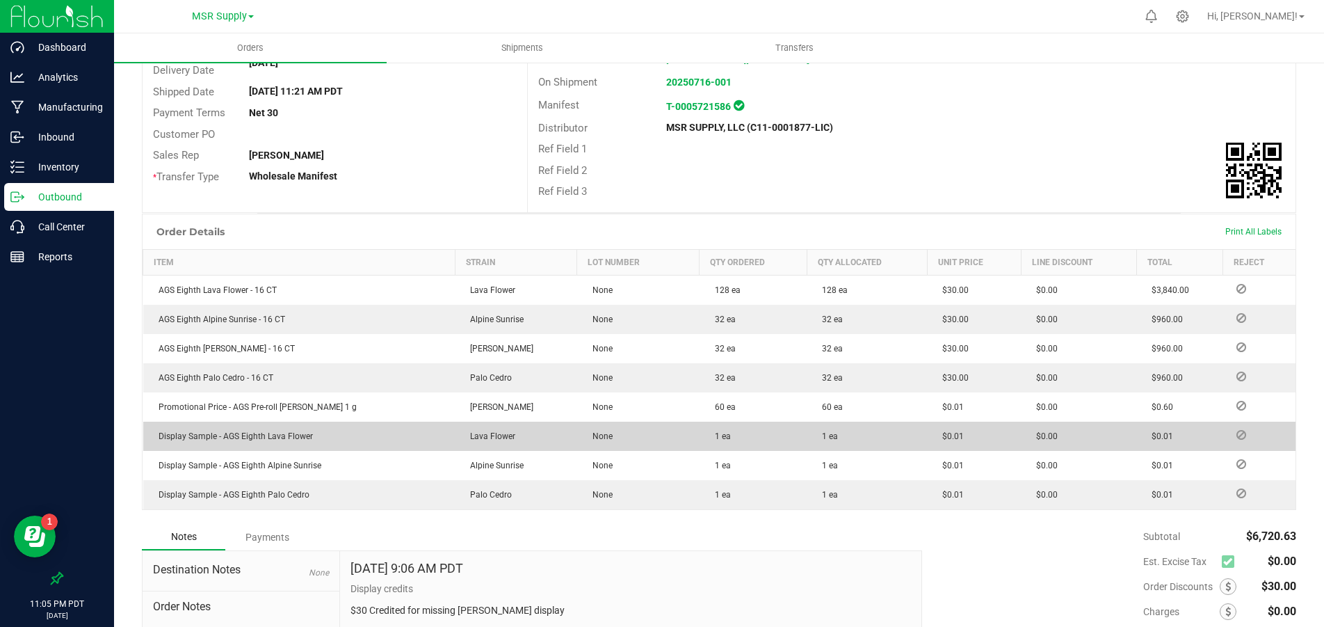
scroll to position [337, 0]
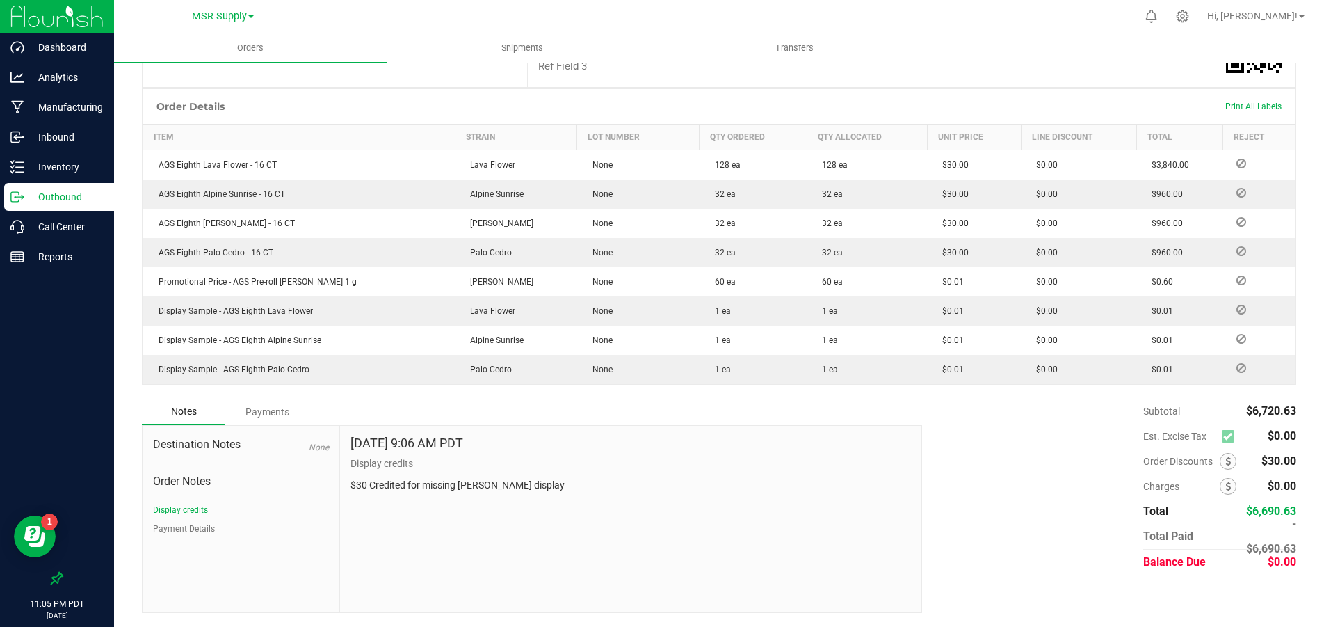
click at [275, 414] on div "Payments" at bounding box center [266, 411] width 83 height 25
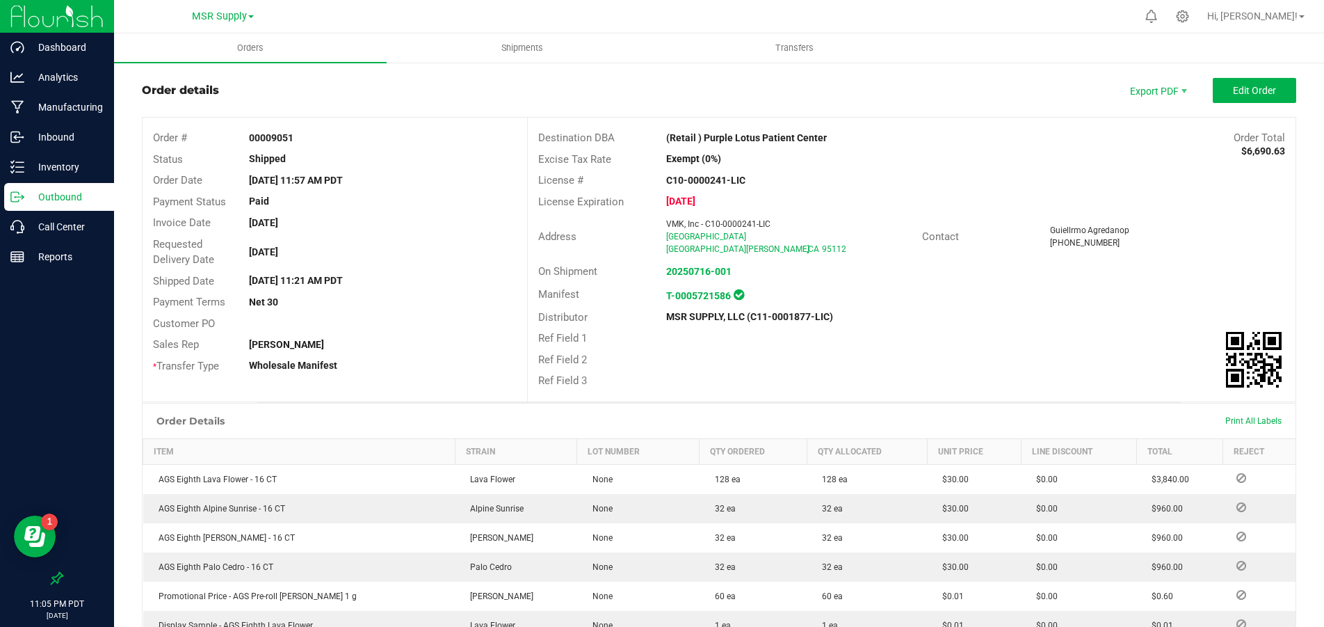
scroll to position [20, 0]
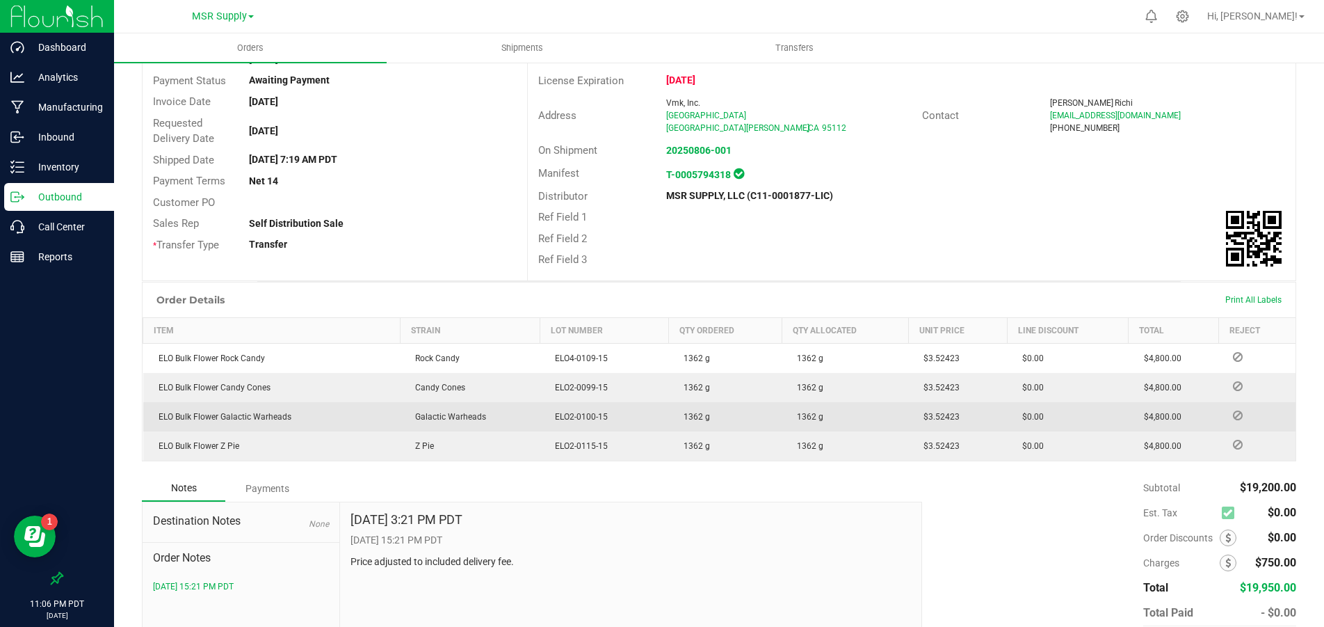
scroll to position [220, 0]
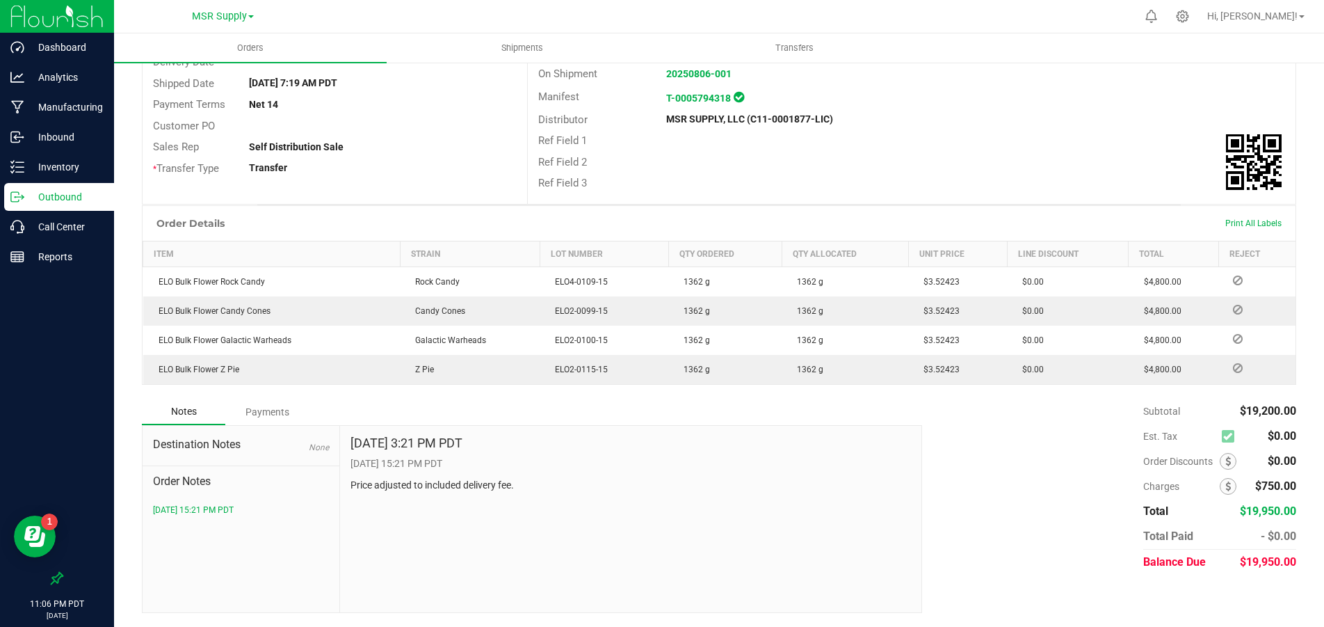
click at [278, 410] on div "Payments" at bounding box center [266, 411] width 83 height 25
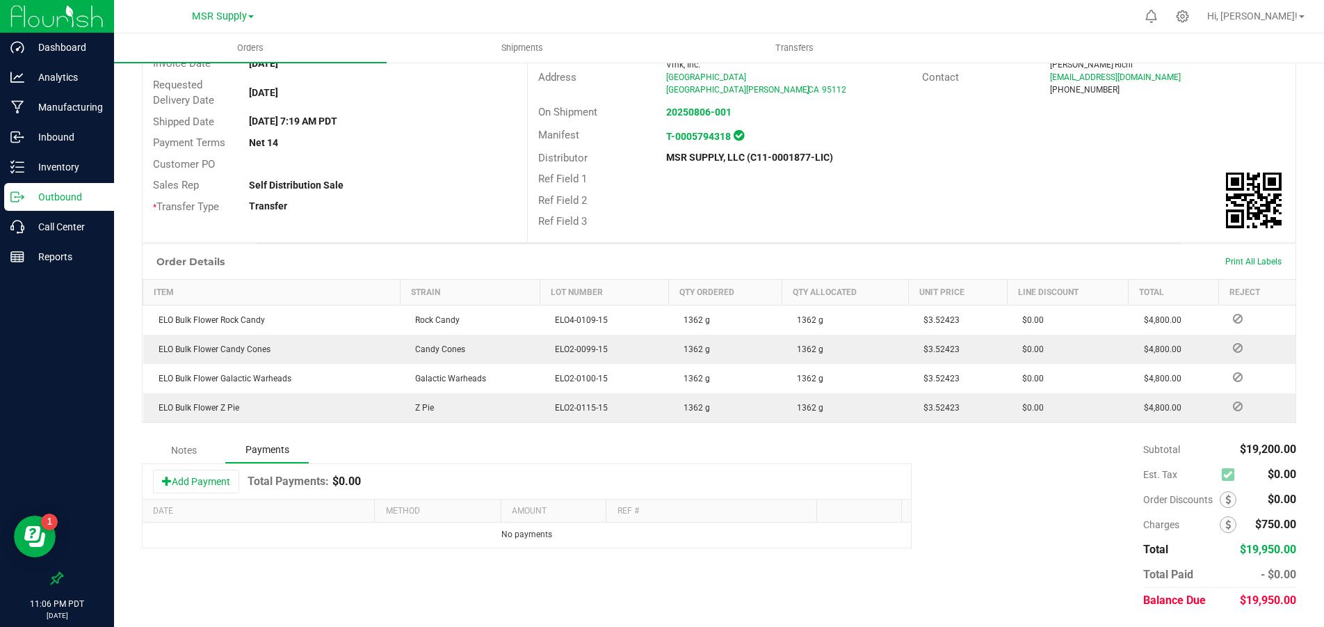
scroll to position [182, 0]
click at [232, 486] on button "Add Payment" at bounding box center [196, 482] width 86 height 24
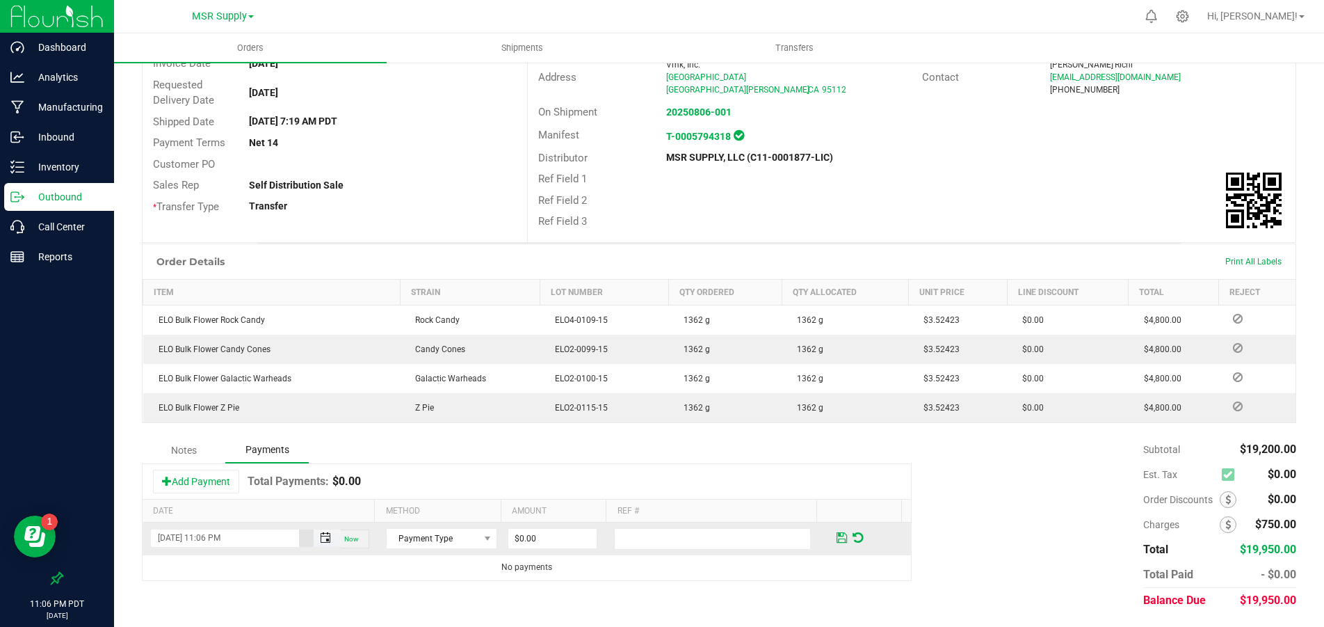
click at [323, 540] on span "Toggle popup" at bounding box center [325, 537] width 11 height 11
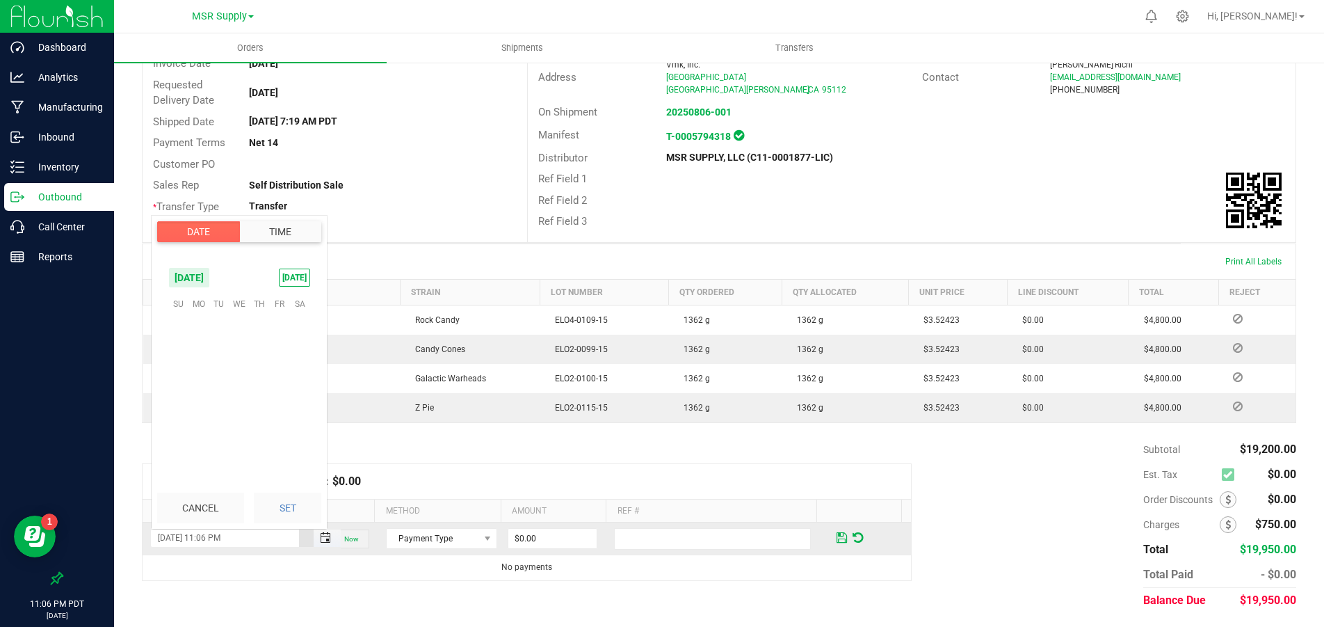
scroll to position [19, 0]
click at [215, 408] on span "26" at bounding box center [219, 411] width 20 height 22
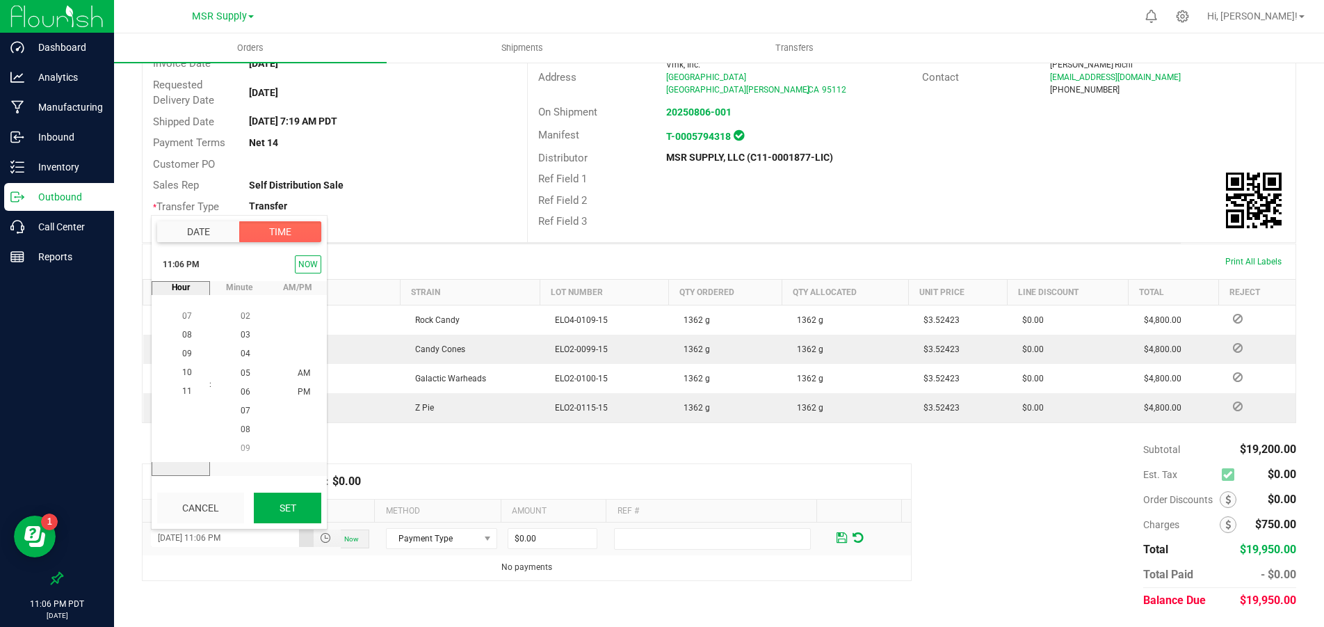
click at [312, 508] on button "Set" at bounding box center [287, 507] width 67 height 31
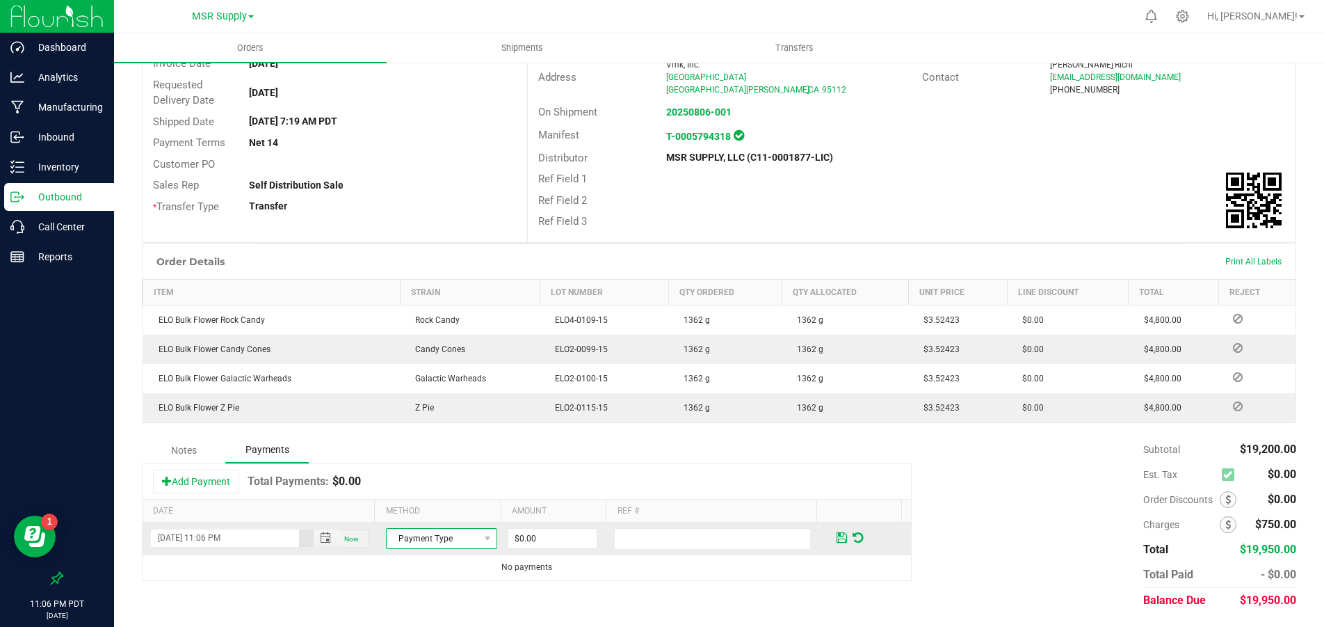
click at [420, 534] on span "Payment Type" at bounding box center [433, 538] width 93 height 19
click at [417, 475] on li "ACH & Bank Transfer" at bounding box center [434, 476] width 107 height 19
type input "$19,950.00"
paste input "VMK Inc $66350 for Inv9266 9217"
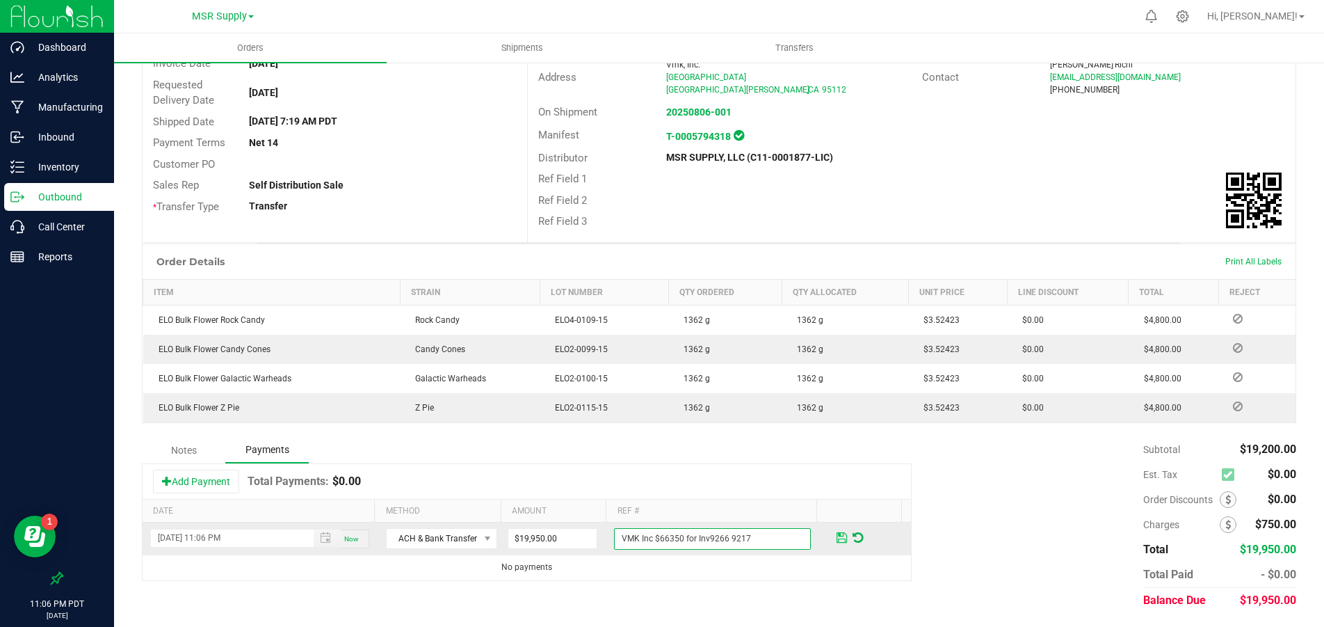
type input "VMK Inc $66350 for Inv9266 9217"
click at [837, 538] on span at bounding box center [842, 537] width 10 height 13
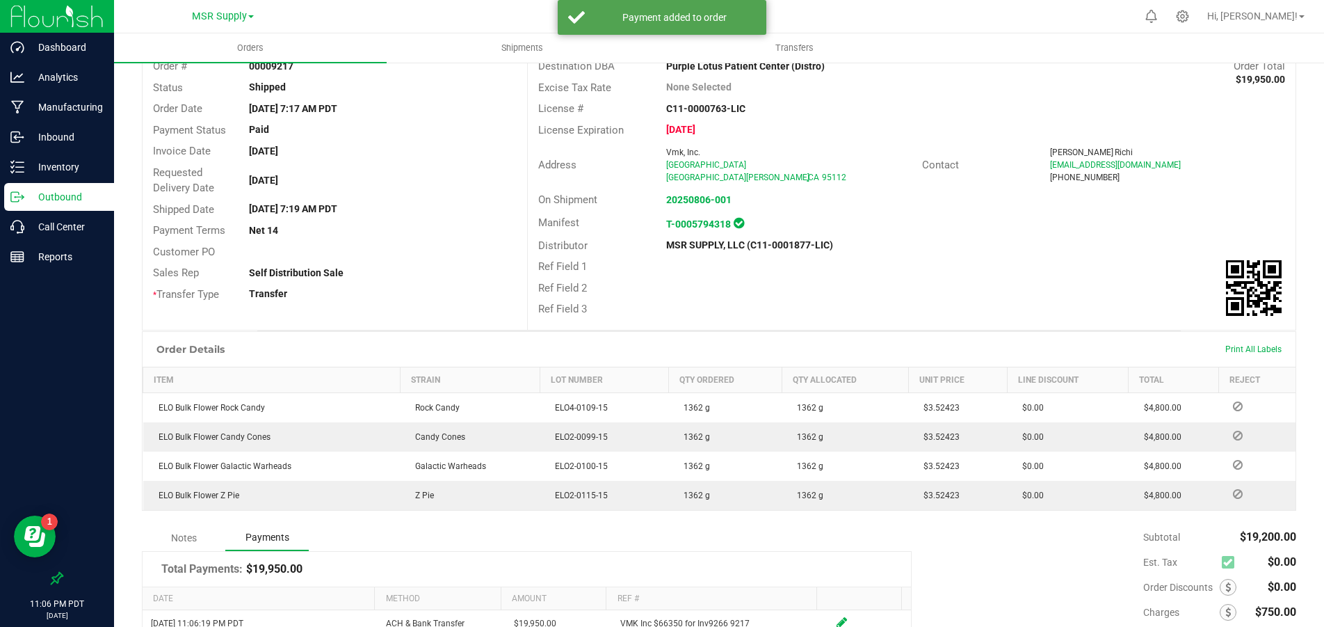
scroll to position [0, 0]
